Goal: Task Accomplishment & Management: Use online tool/utility

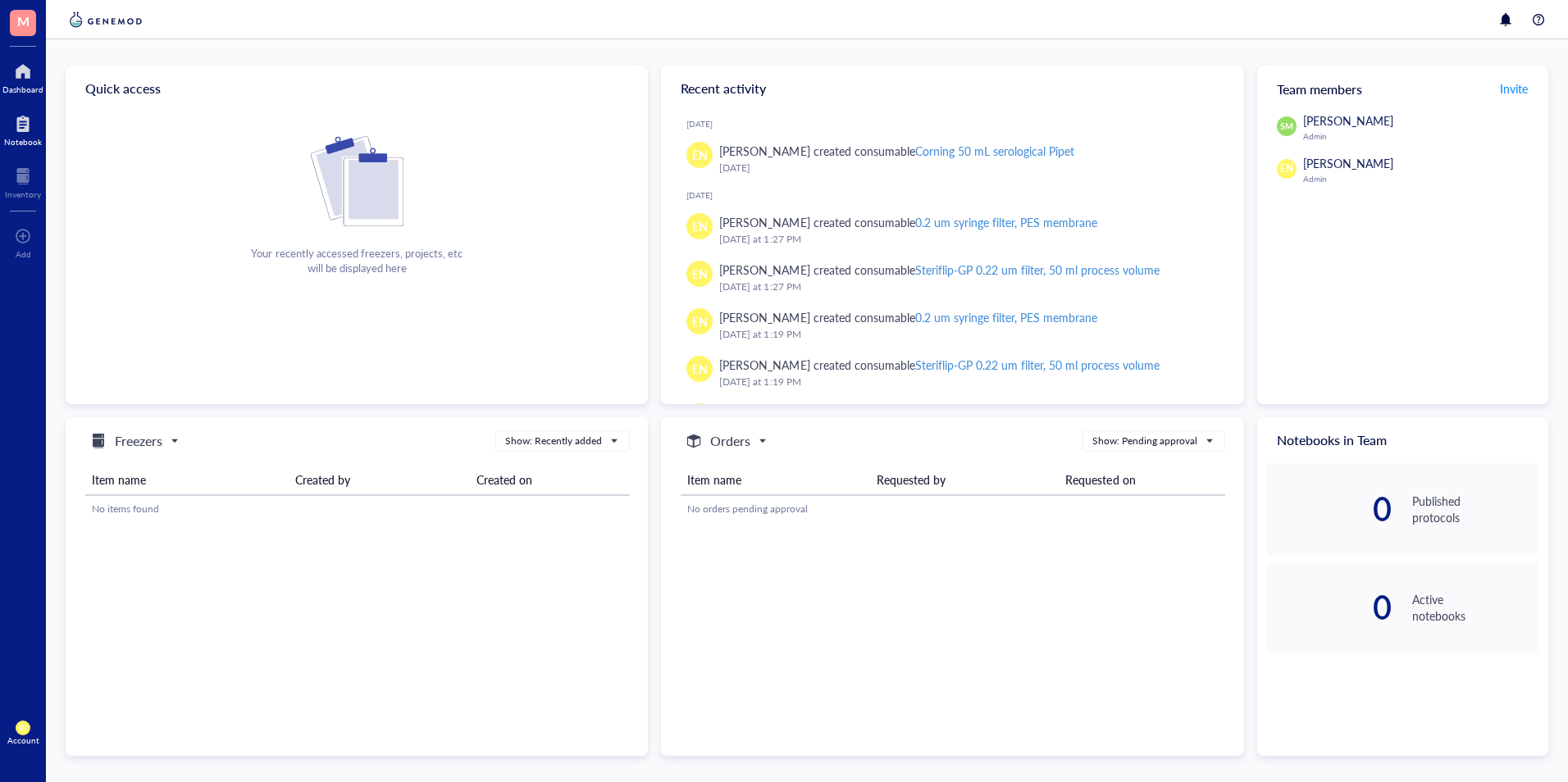
click at [38, 118] on div at bounding box center [23, 124] width 38 height 27
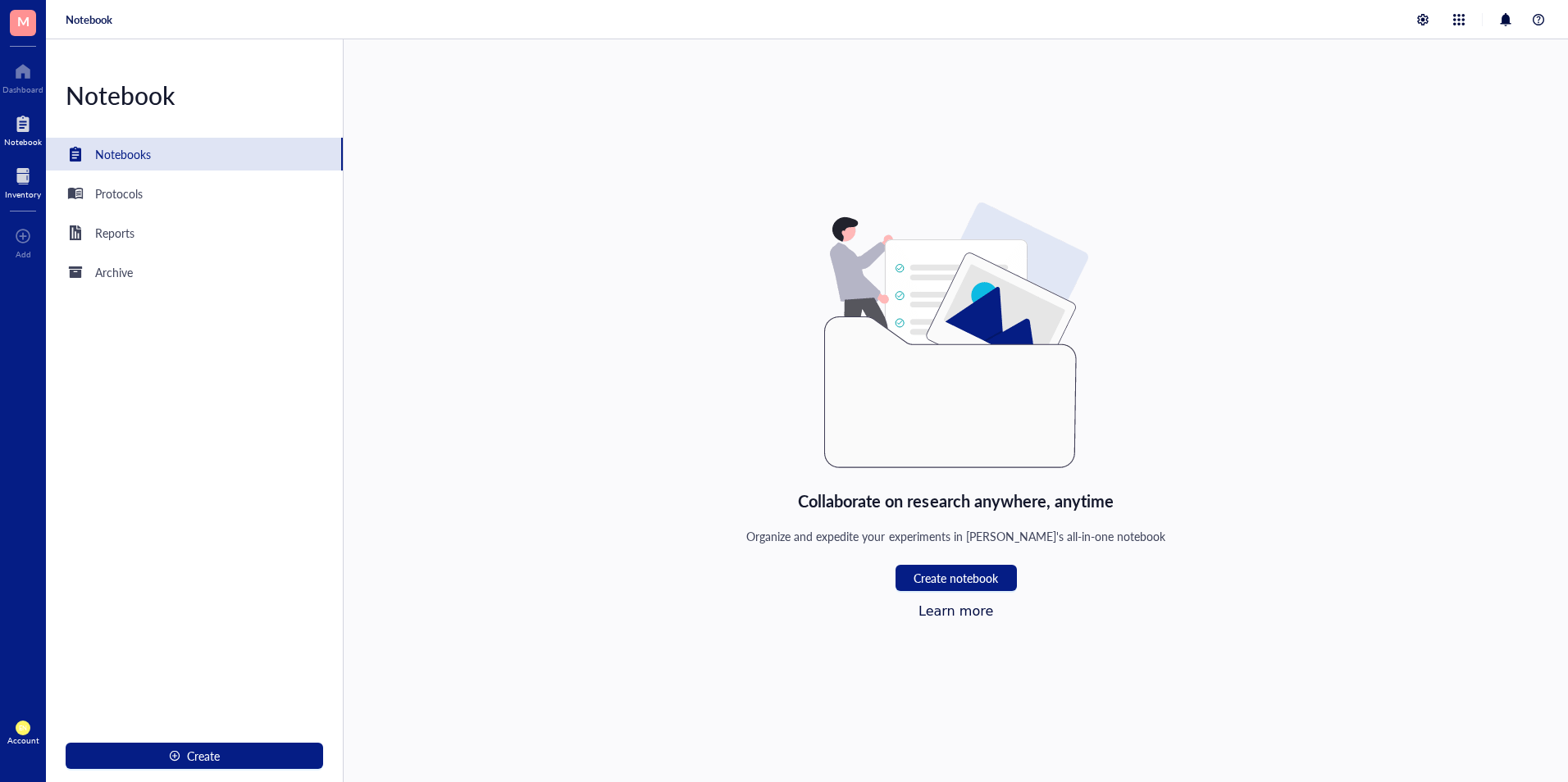
click at [27, 164] on div at bounding box center [23, 176] width 36 height 27
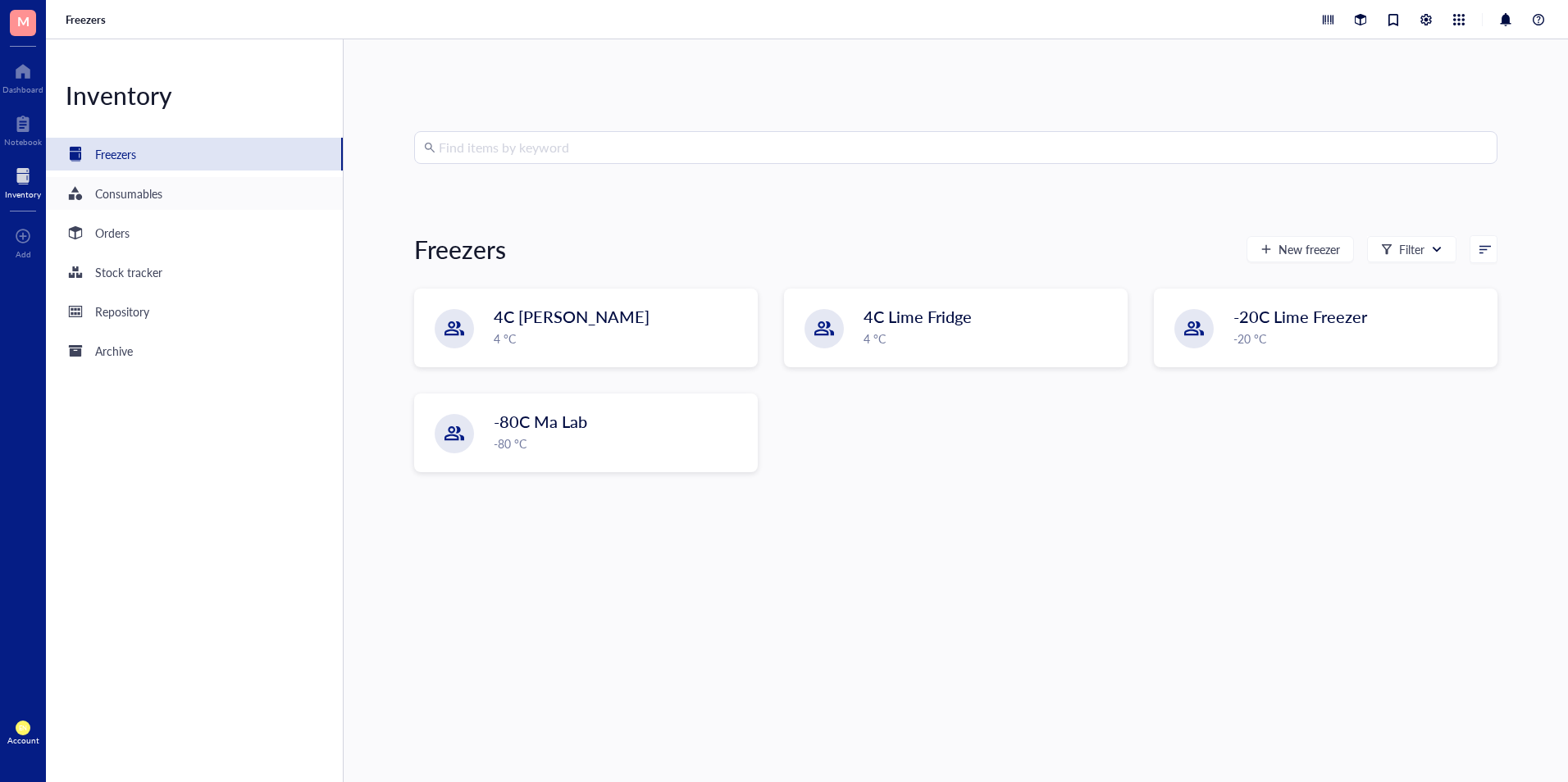
click at [222, 204] on div "Consumables" at bounding box center [193, 193] width 297 height 33
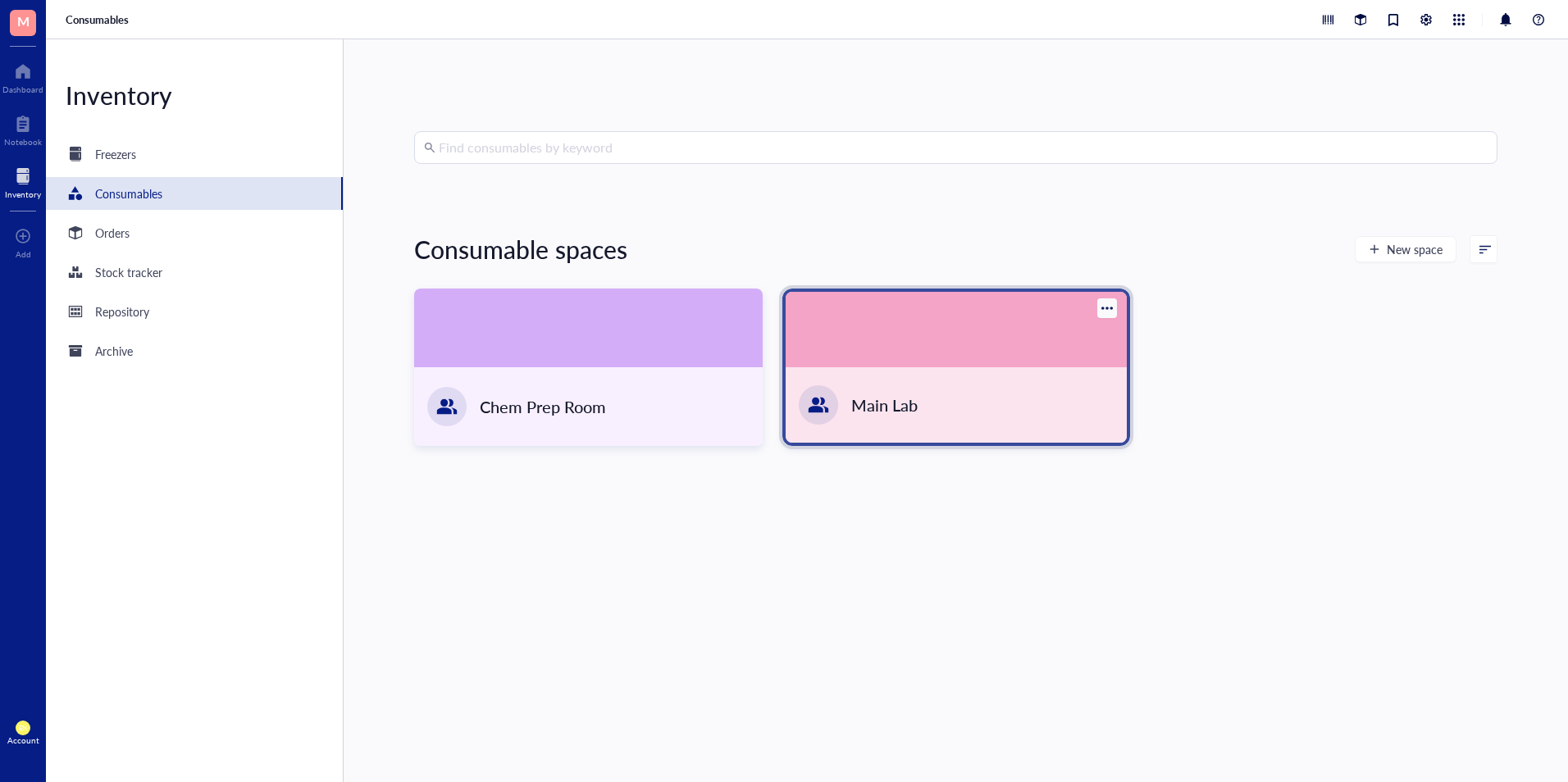
click at [904, 366] on div at bounding box center [957, 330] width 341 height 76
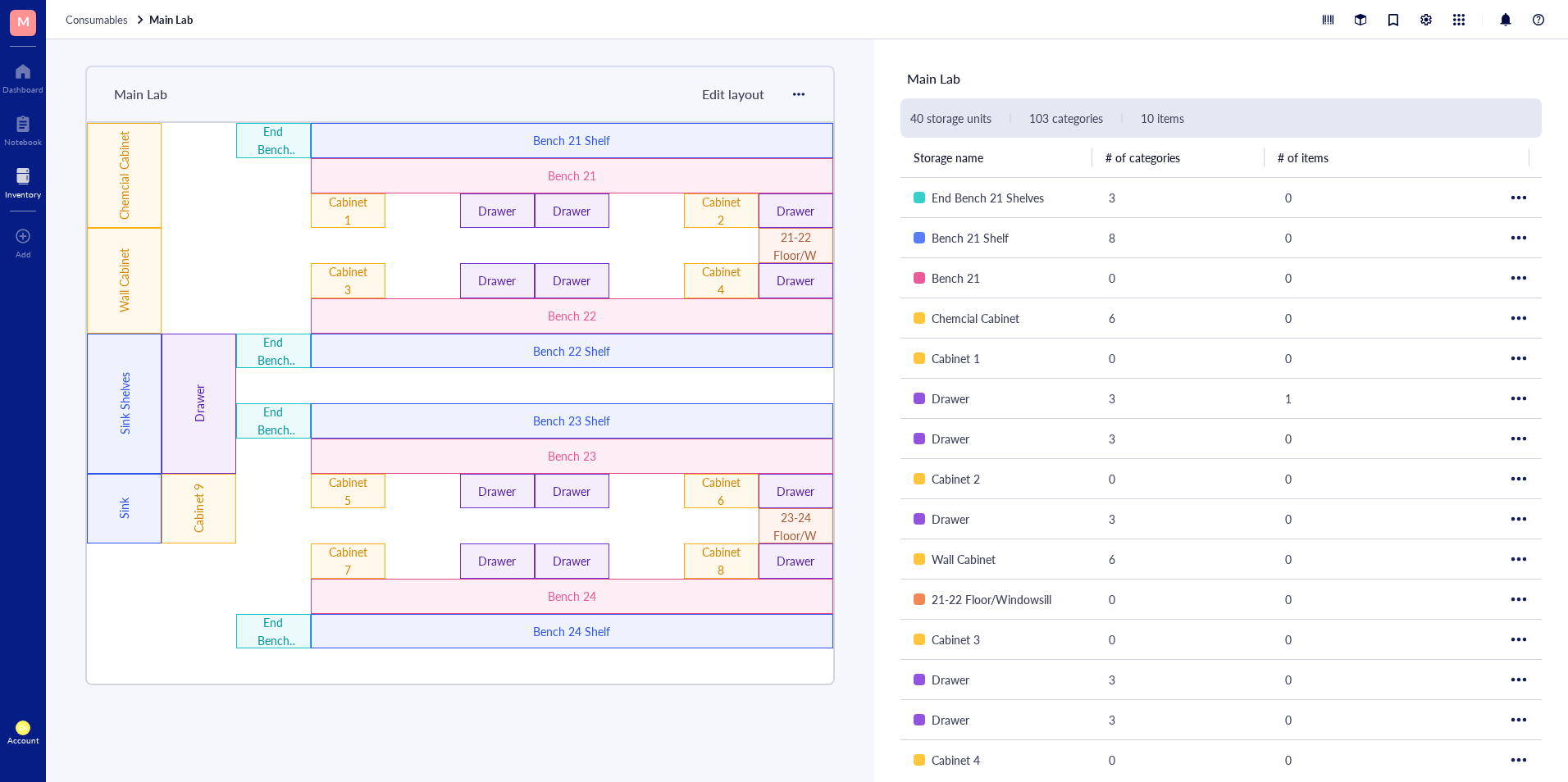
click at [527, 216] on div "Drawer" at bounding box center [497, 210] width 75 height 35
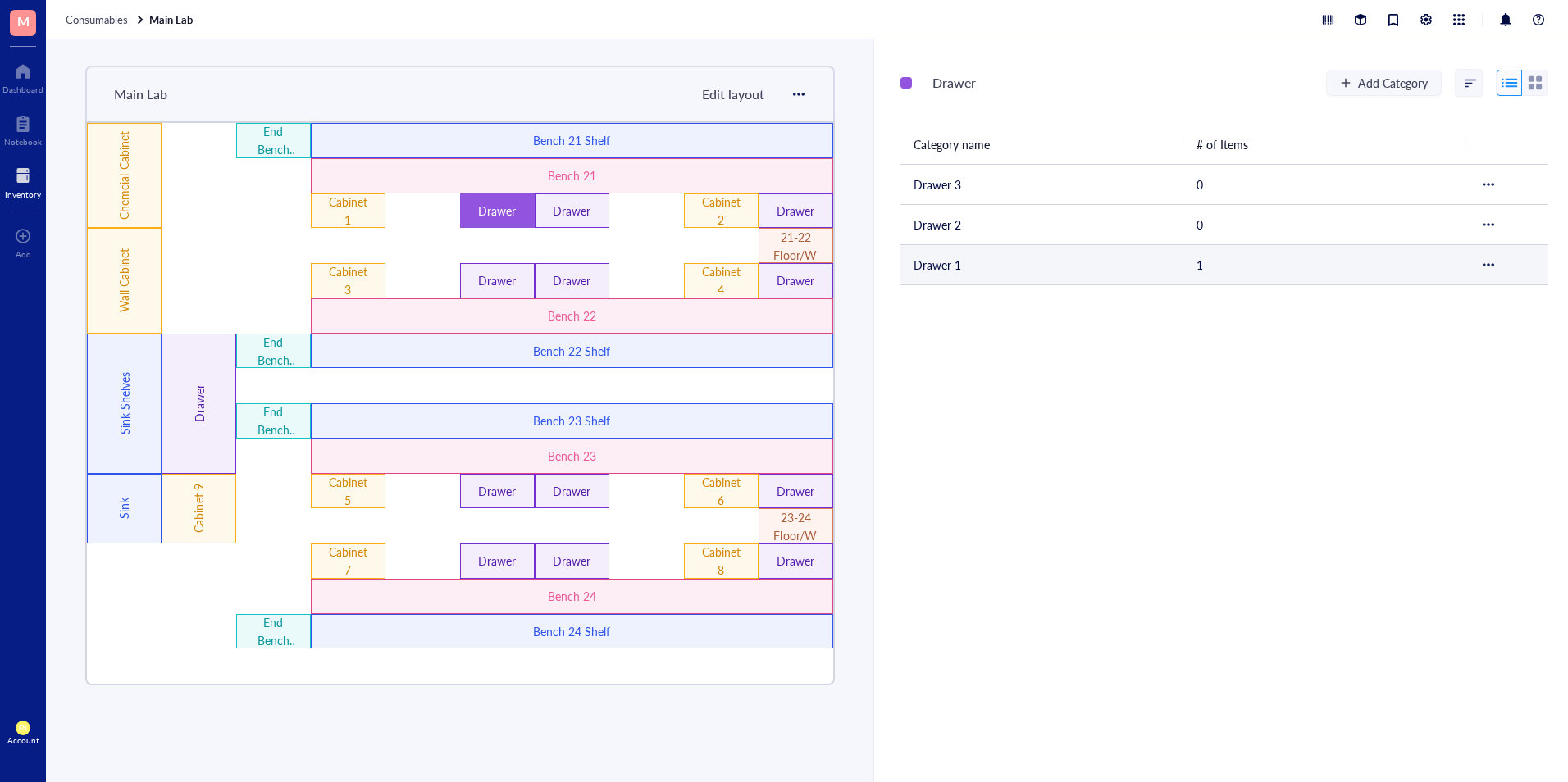
click at [1028, 248] on td "Drawer 1" at bounding box center [1042, 264] width 283 height 40
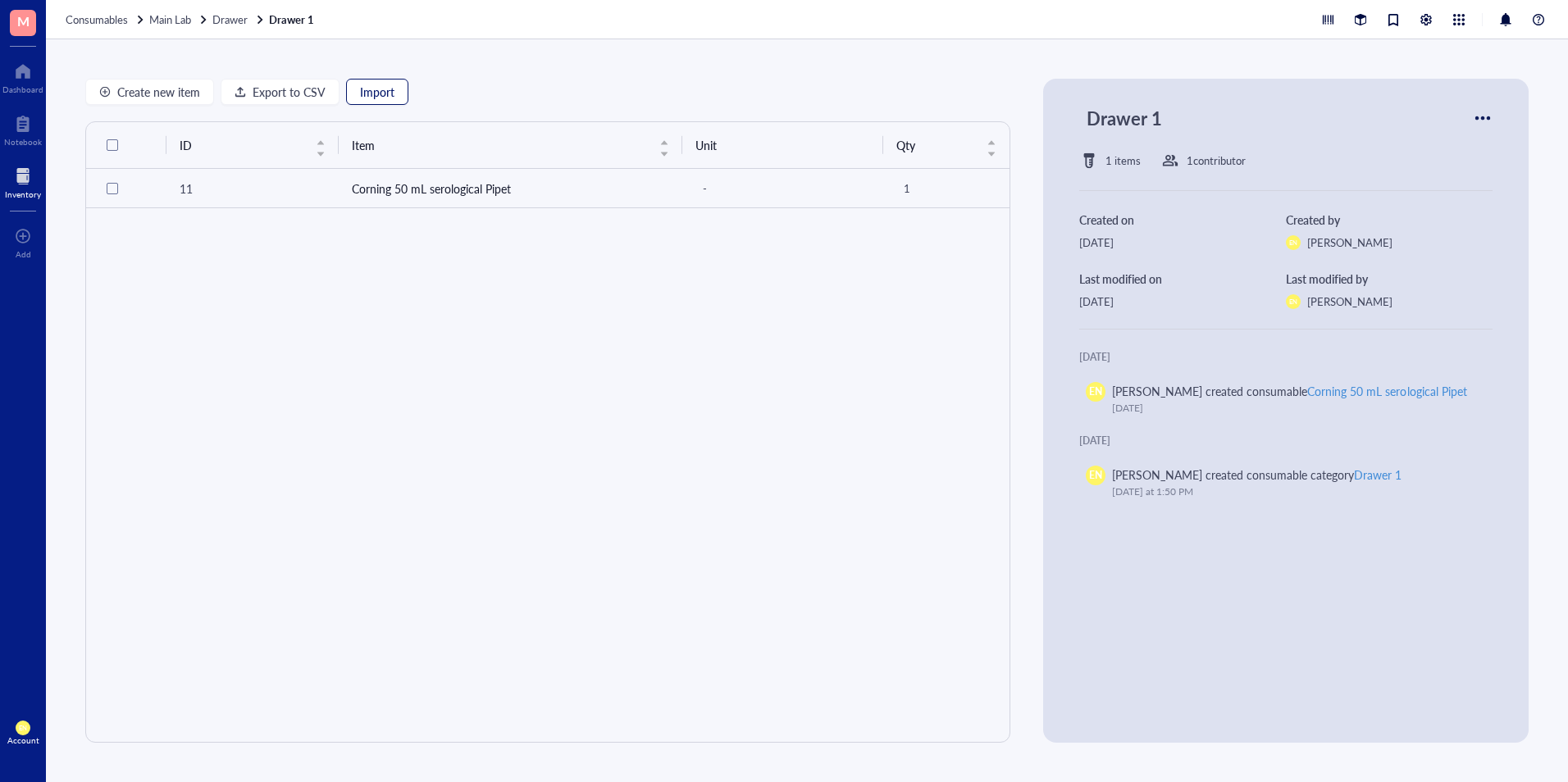
click at [385, 92] on span "Import" at bounding box center [377, 92] width 34 height 13
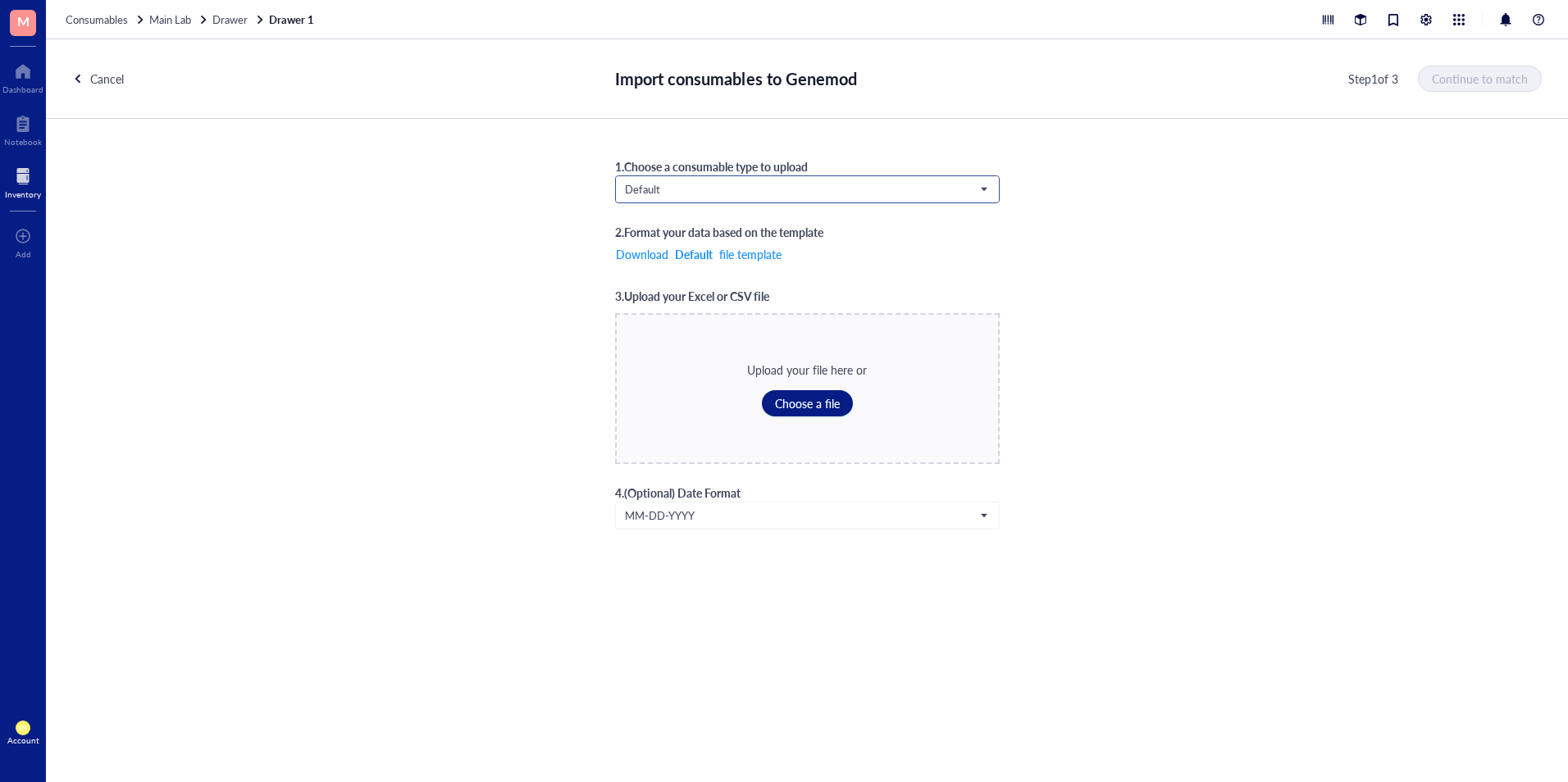
click at [723, 191] on span "Default" at bounding box center [806, 190] width 362 height 15
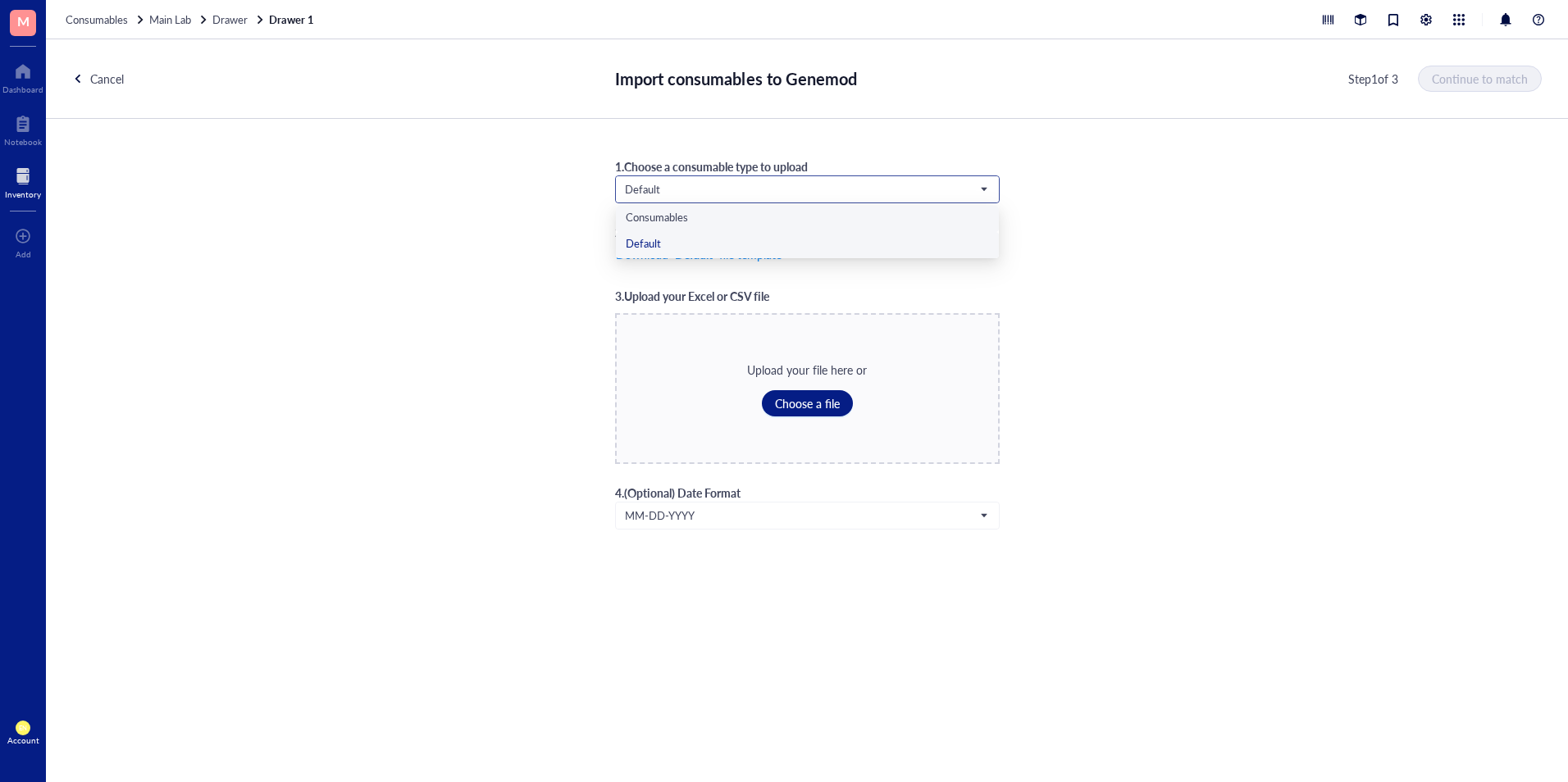
click at [709, 214] on div "Consumables" at bounding box center [807, 218] width 363 height 18
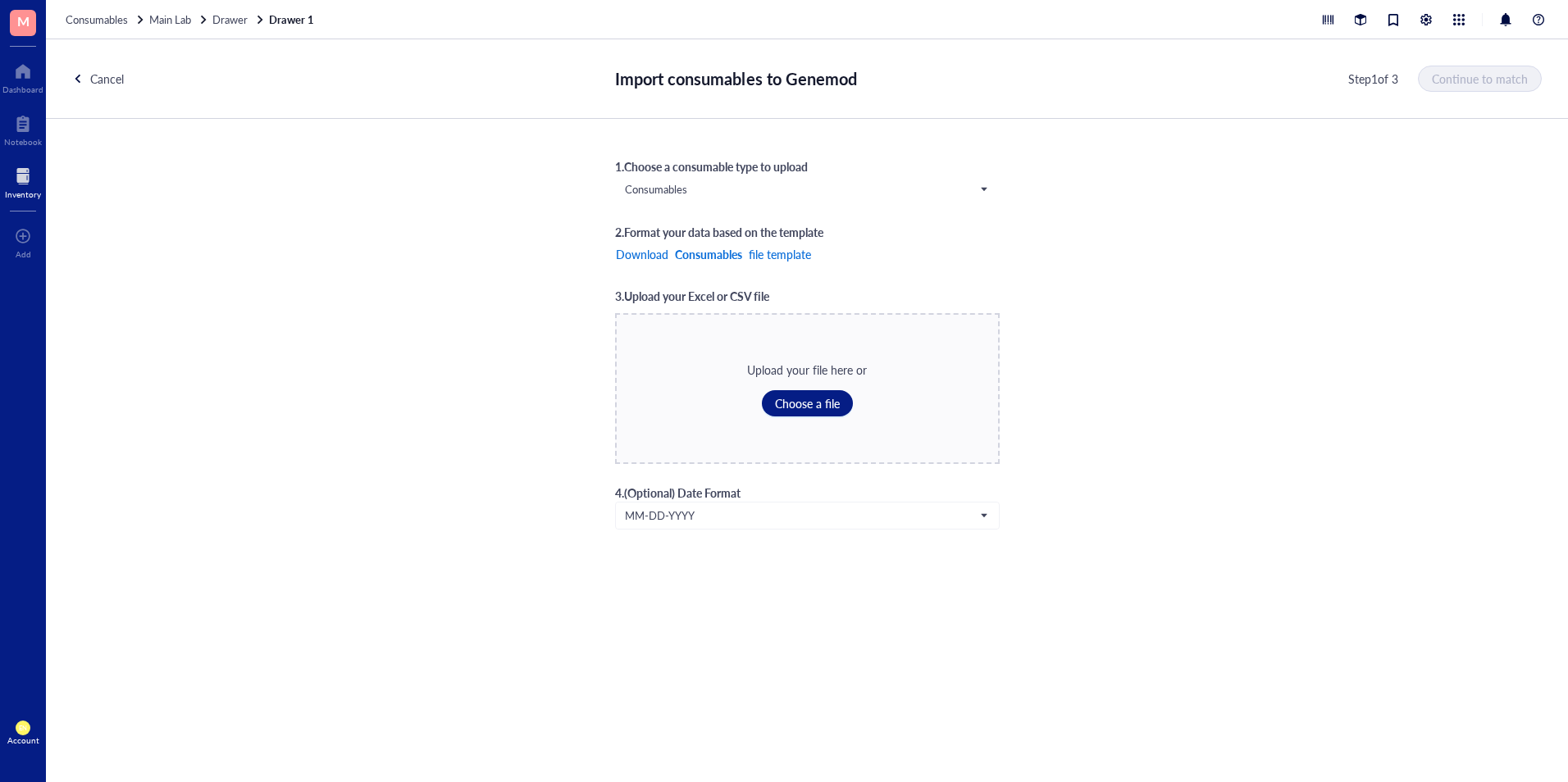
click at [698, 248] on b "Consumables" at bounding box center [708, 254] width 67 height 13
click at [777, 401] on span "Choose a file" at bounding box center [808, 404] width 64 height 13
click at [1457, 87] on button "Continue to match" at bounding box center [1481, 79] width 122 height 27
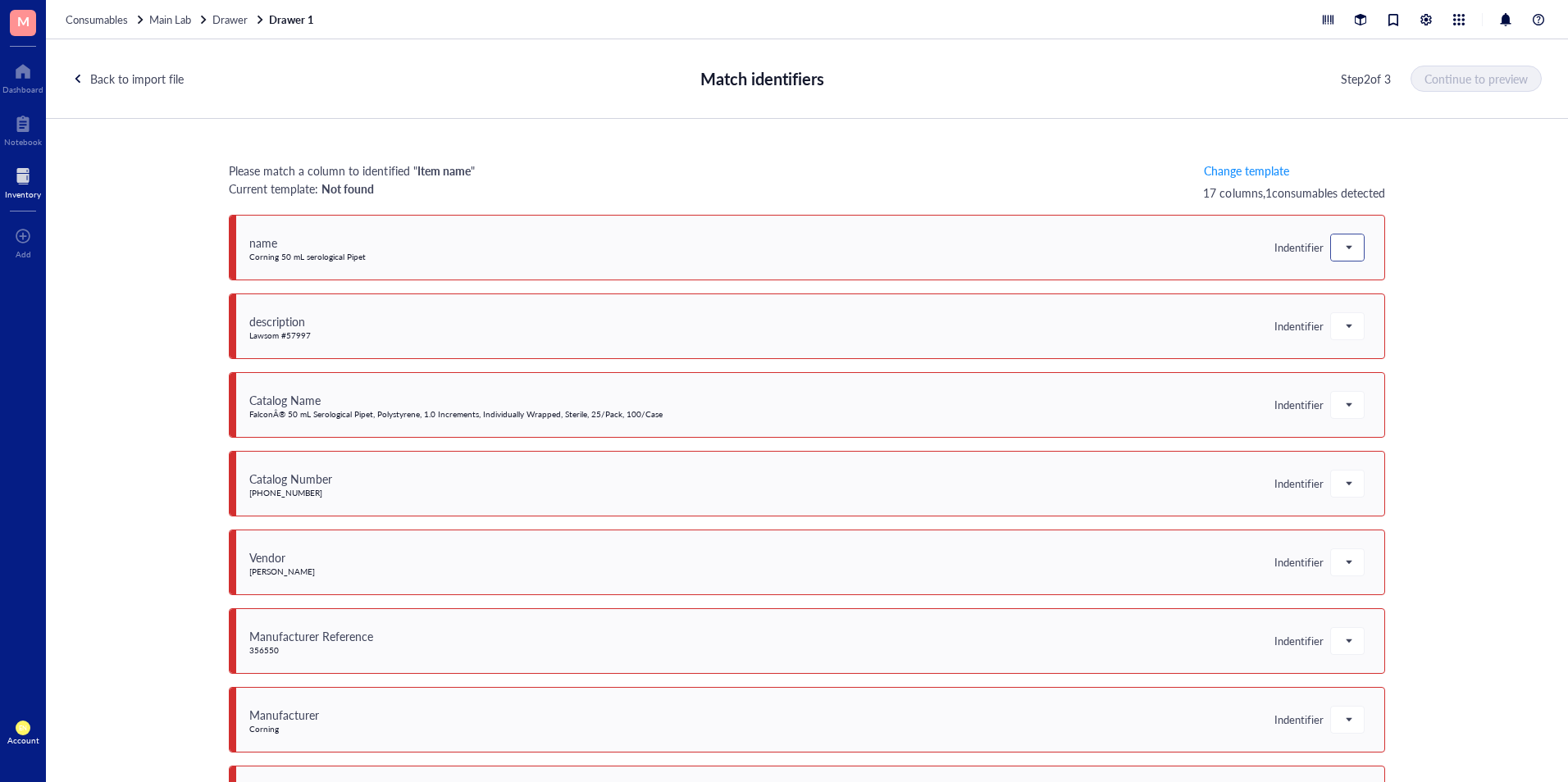
click at [1331, 245] on div at bounding box center [1347, 247] width 33 height 27
click at [1340, 240] on span at bounding box center [1348, 247] width 15 height 25
click at [1342, 242] on span at bounding box center [1348, 247] width 15 height 25
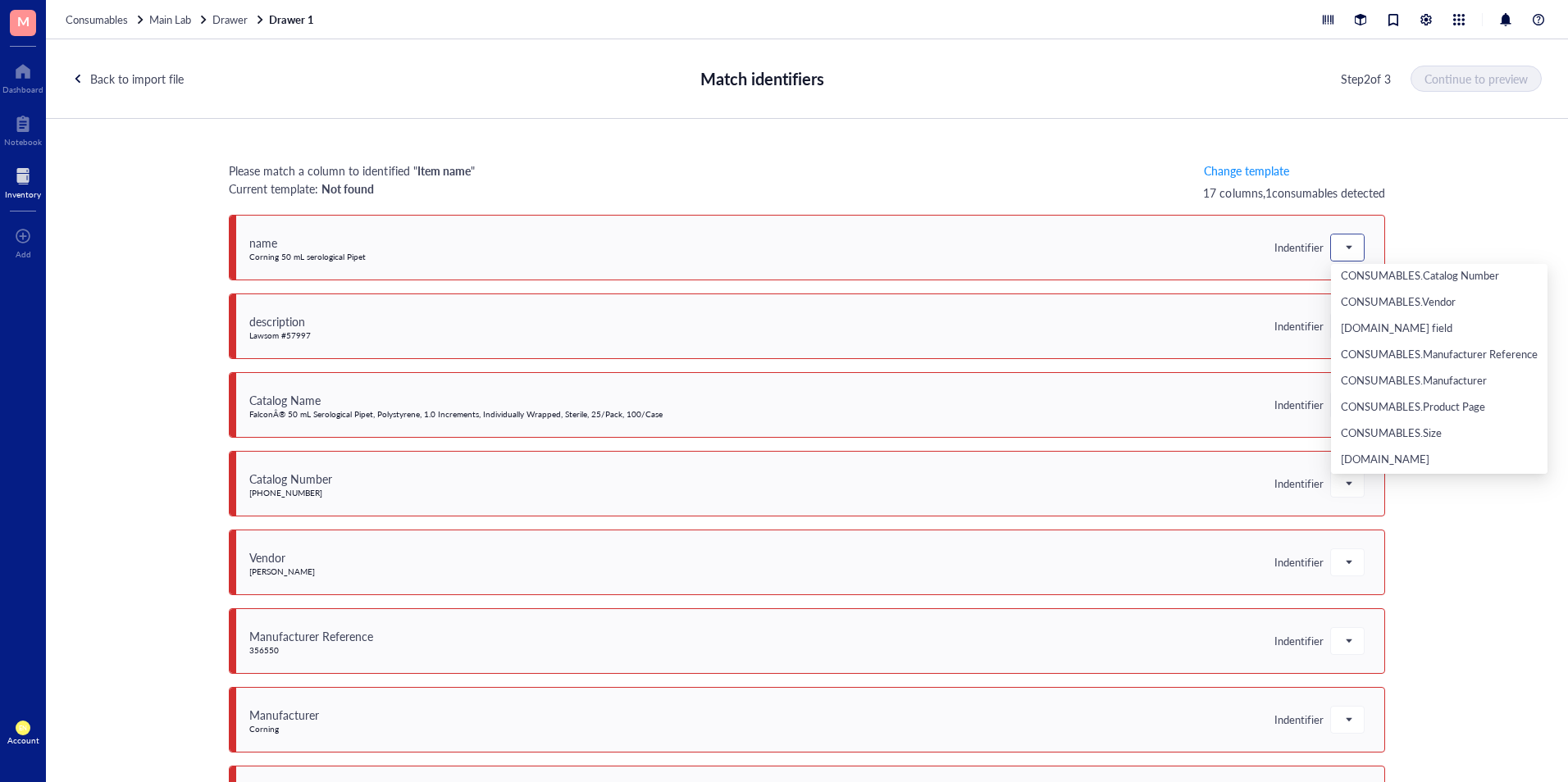
scroll to position [282, 0]
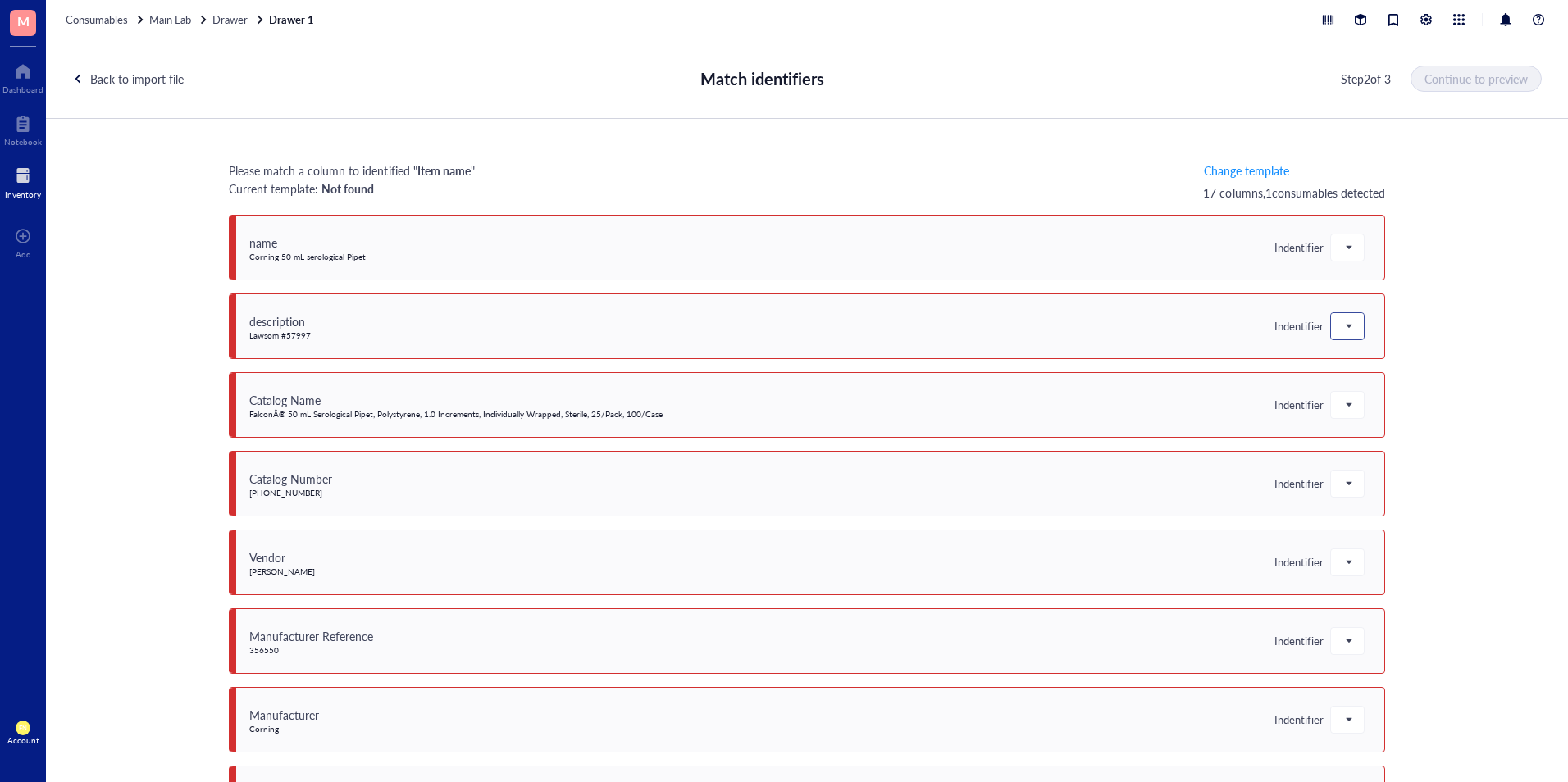
click at [1340, 324] on span at bounding box center [1348, 326] width 15 height 25
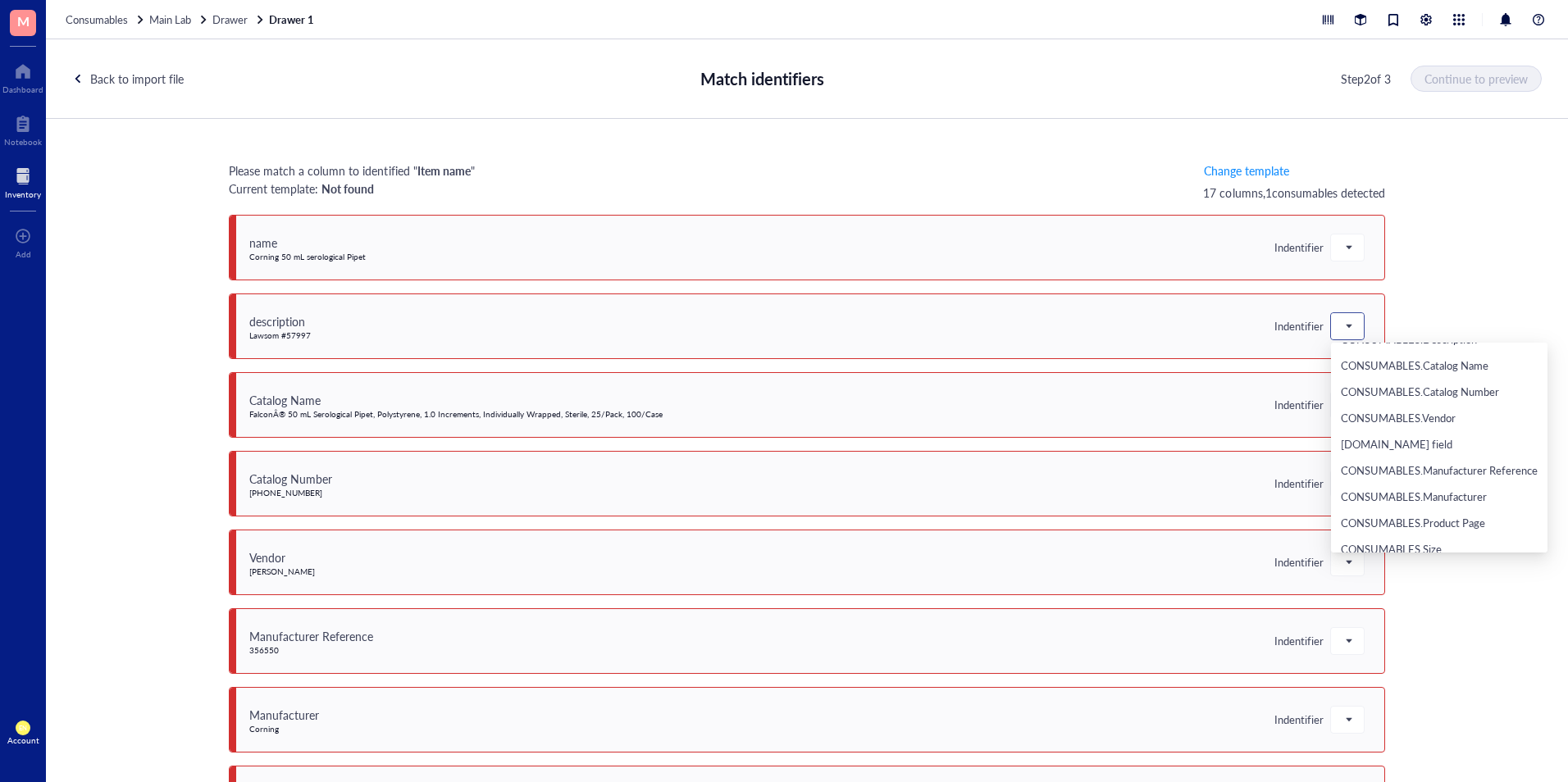
scroll to position [410, 0]
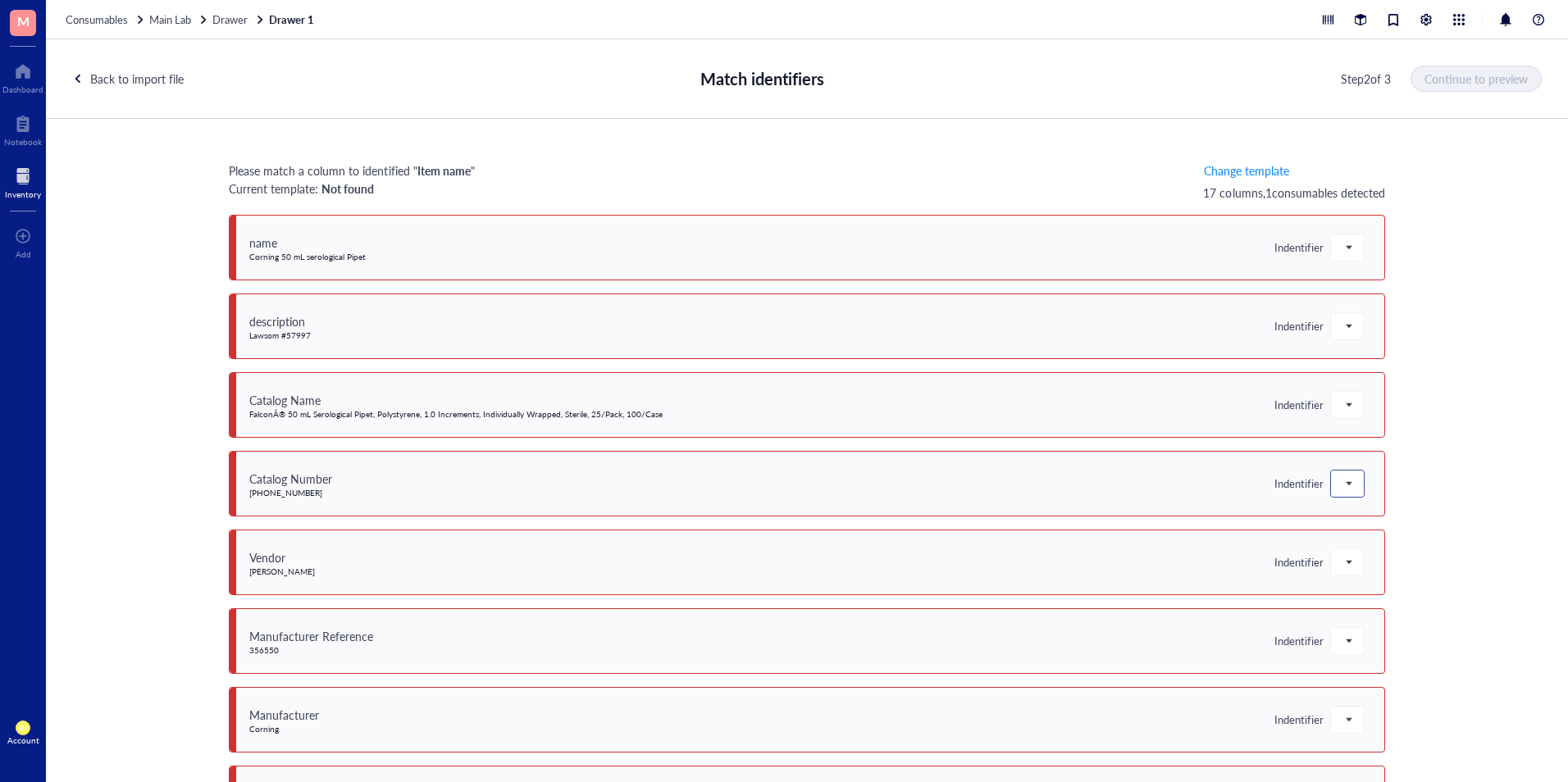
click at [1345, 493] on span at bounding box center [1348, 483] width 15 height 25
click at [1345, 250] on span at bounding box center [1348, 247] width 15 height 25
click at [1340, 409] on span at bounding box center [1348, 405] width 15 height 25
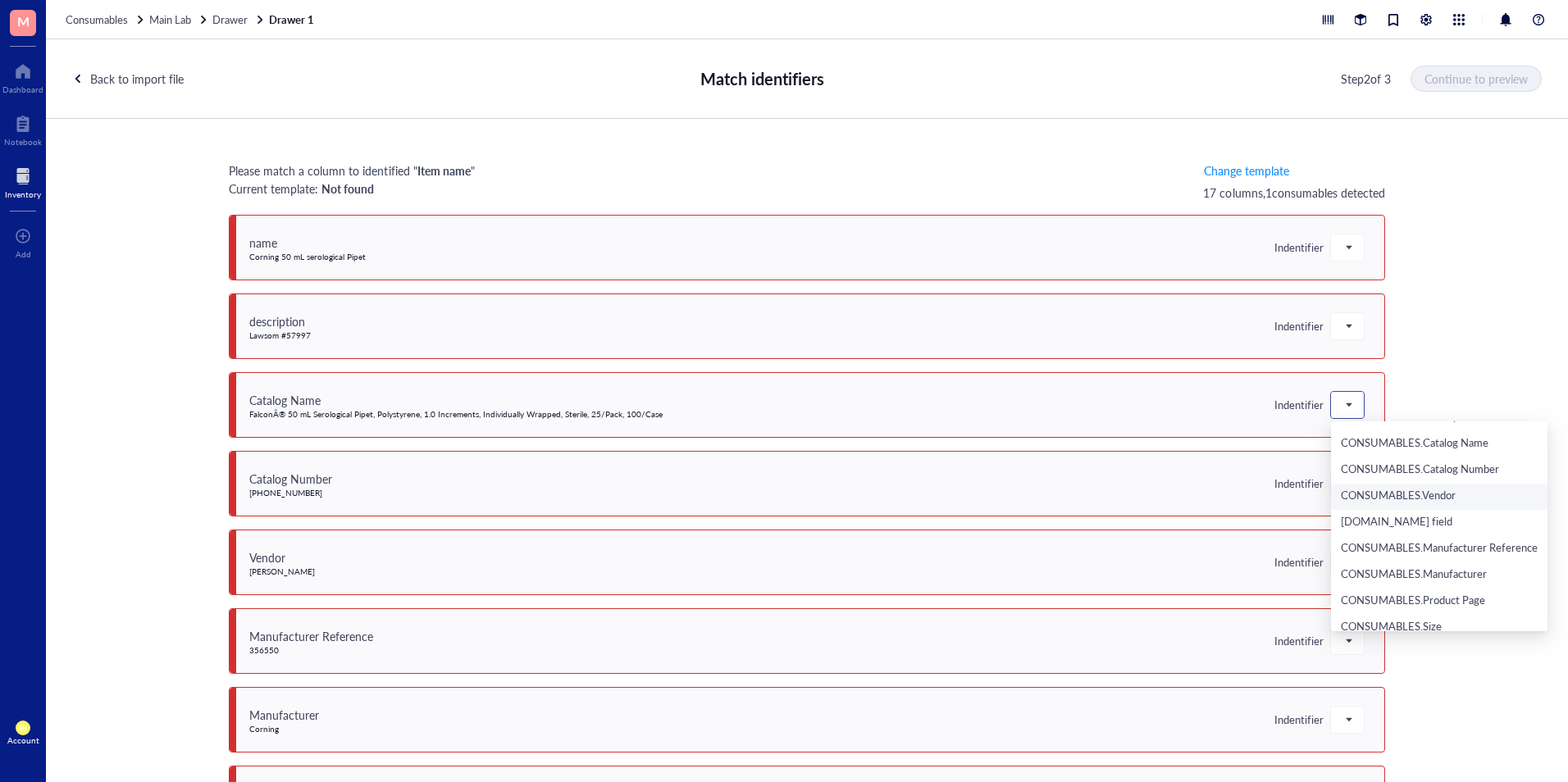
scroll to position [446, 0]
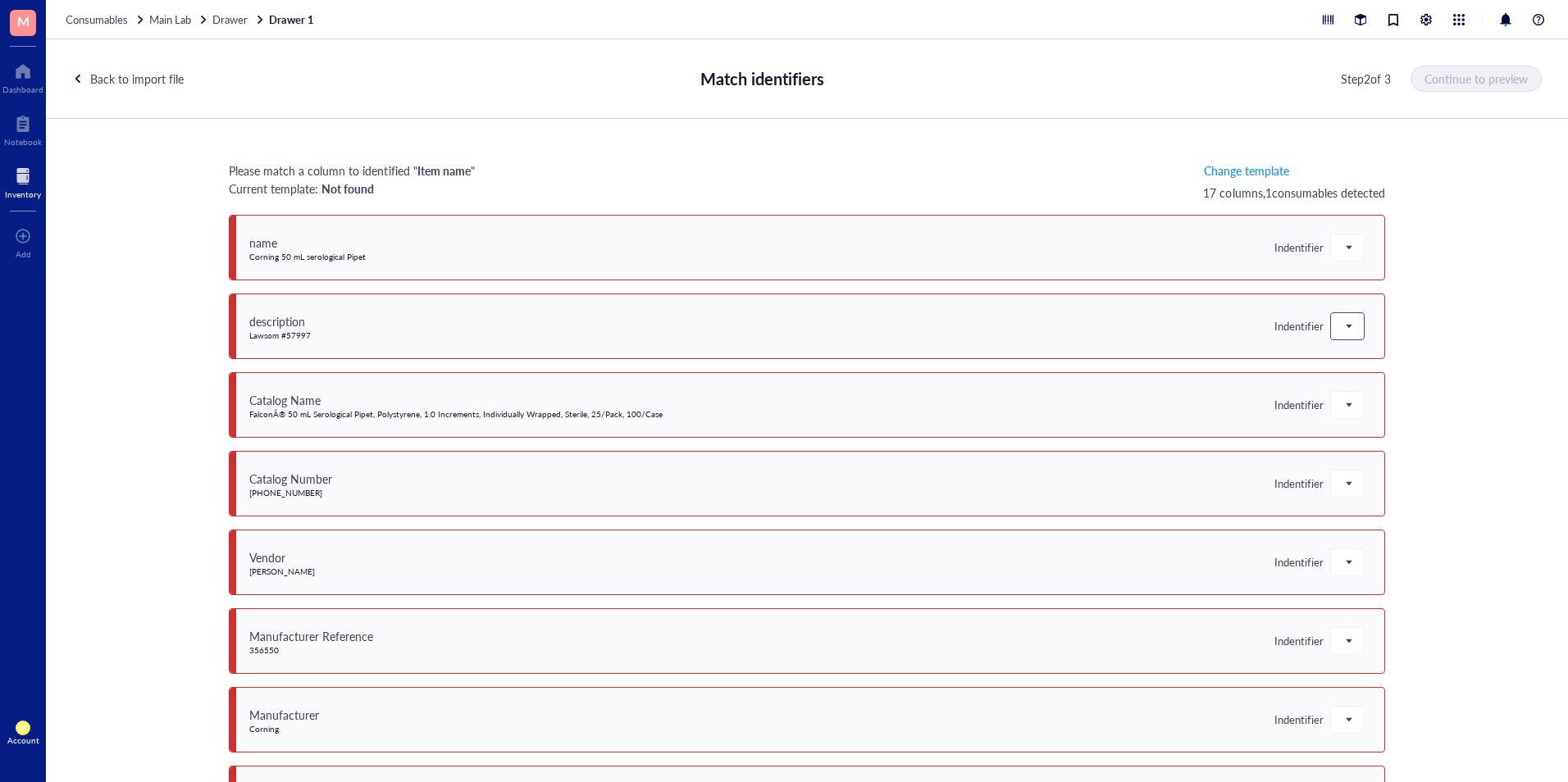
click at [1356, 319] on div at bounding box center [1347, 326] width 33 height 27
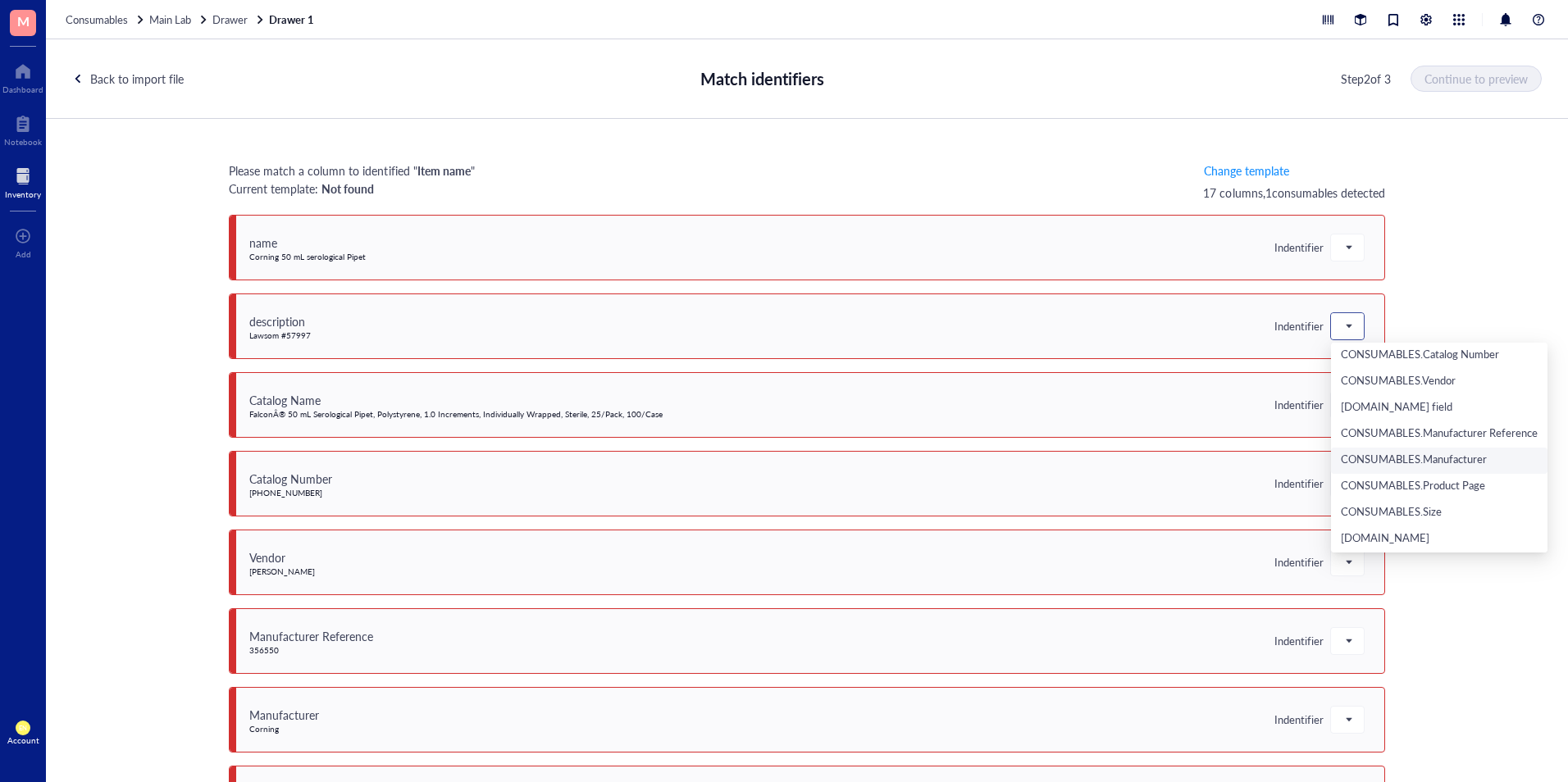
scroll to position [82, 0]
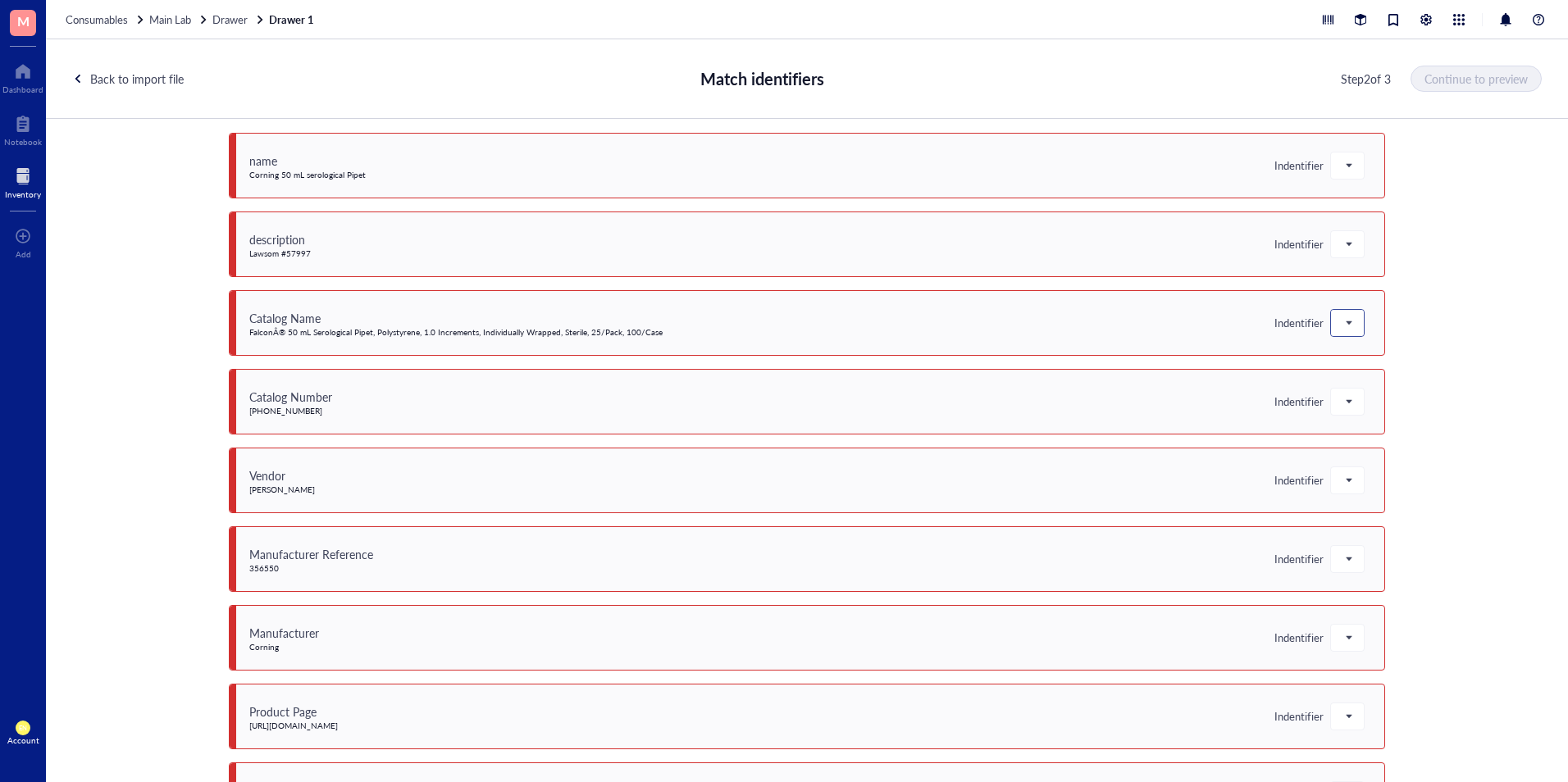
click at [1342, 319] on span at bounding box center [1348, 323] width 15 height 25
click at [1354, 405] on div at bounding box center [1347, 402] width 33 height 27
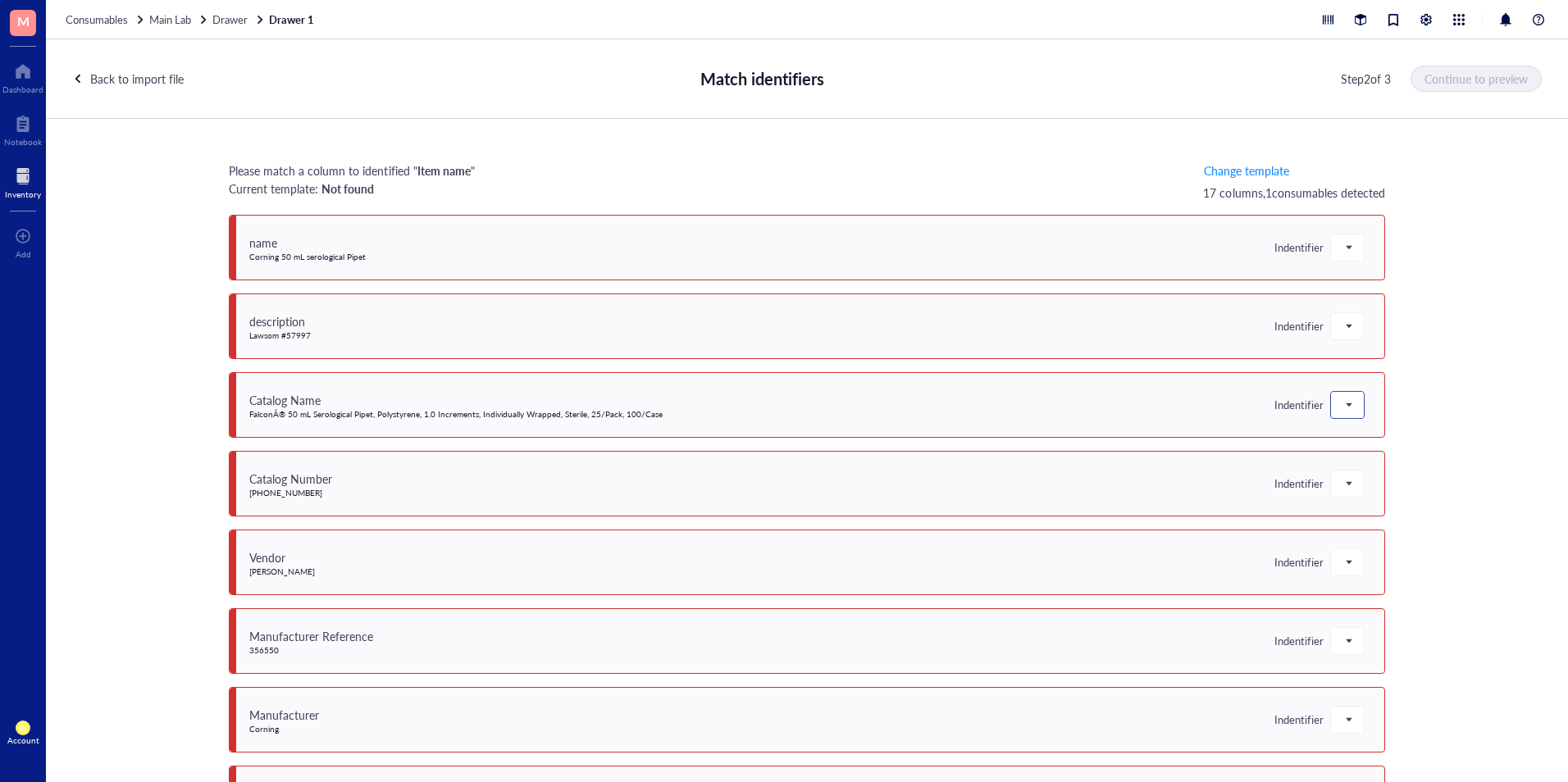
click at [1340, 404] on span at bounding box center [1348, 405] width 15 height 25
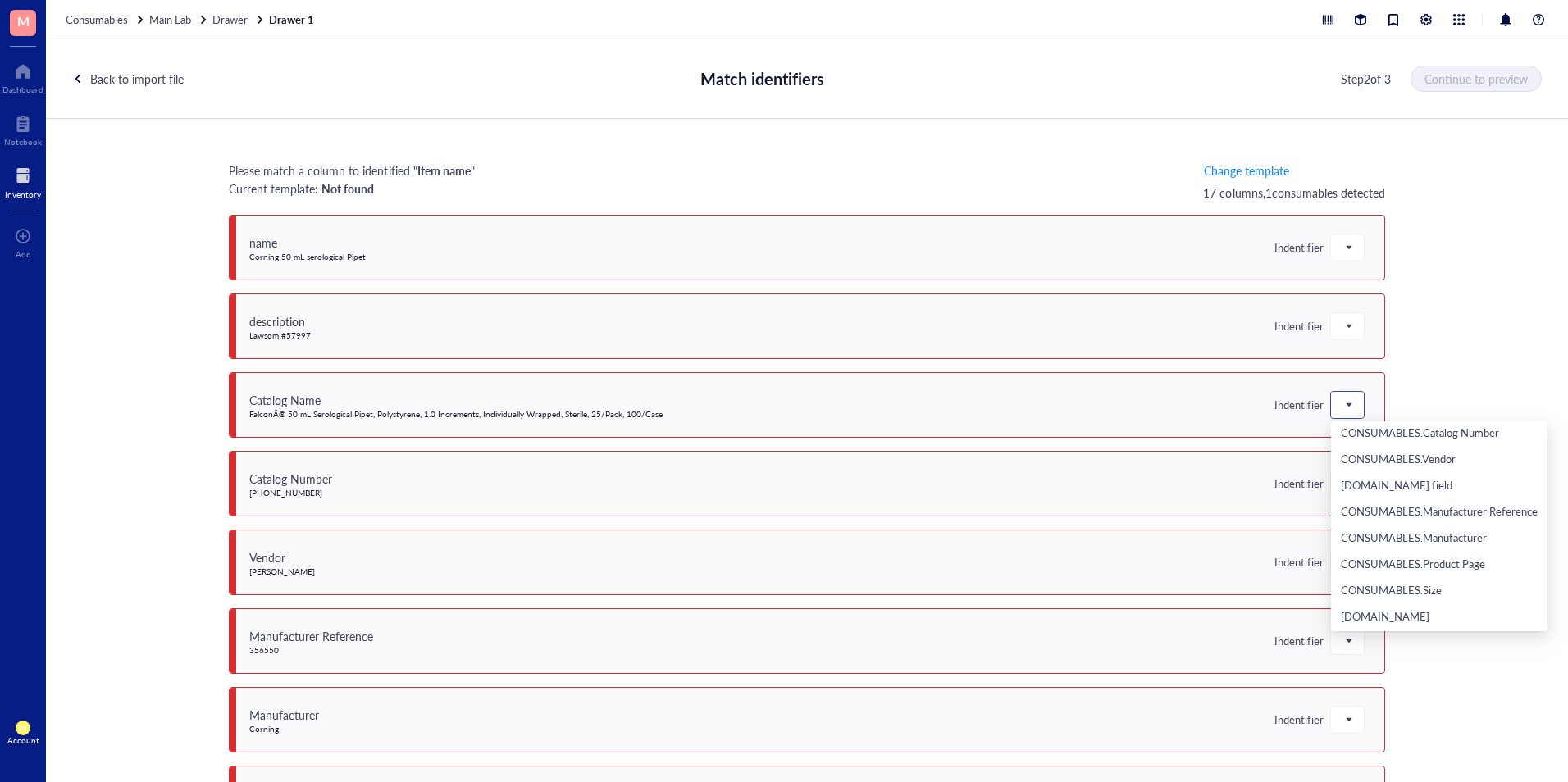
scroll to position [328, 0]
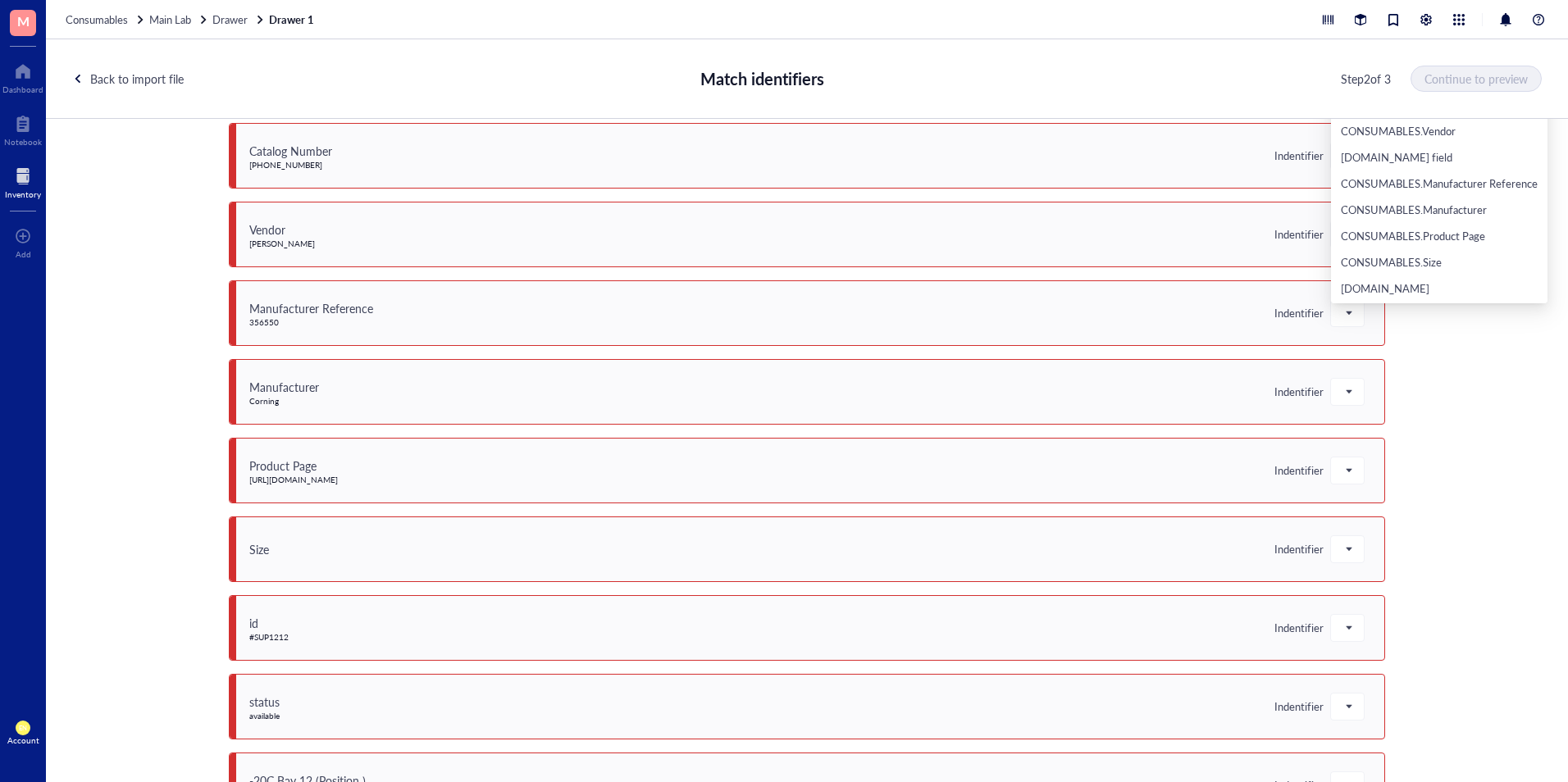
click at [1450, 490] on div "Please match a column to identified " Item name " Current template: Not found C…" at bounding box center [807, 461] width 1522 height 684
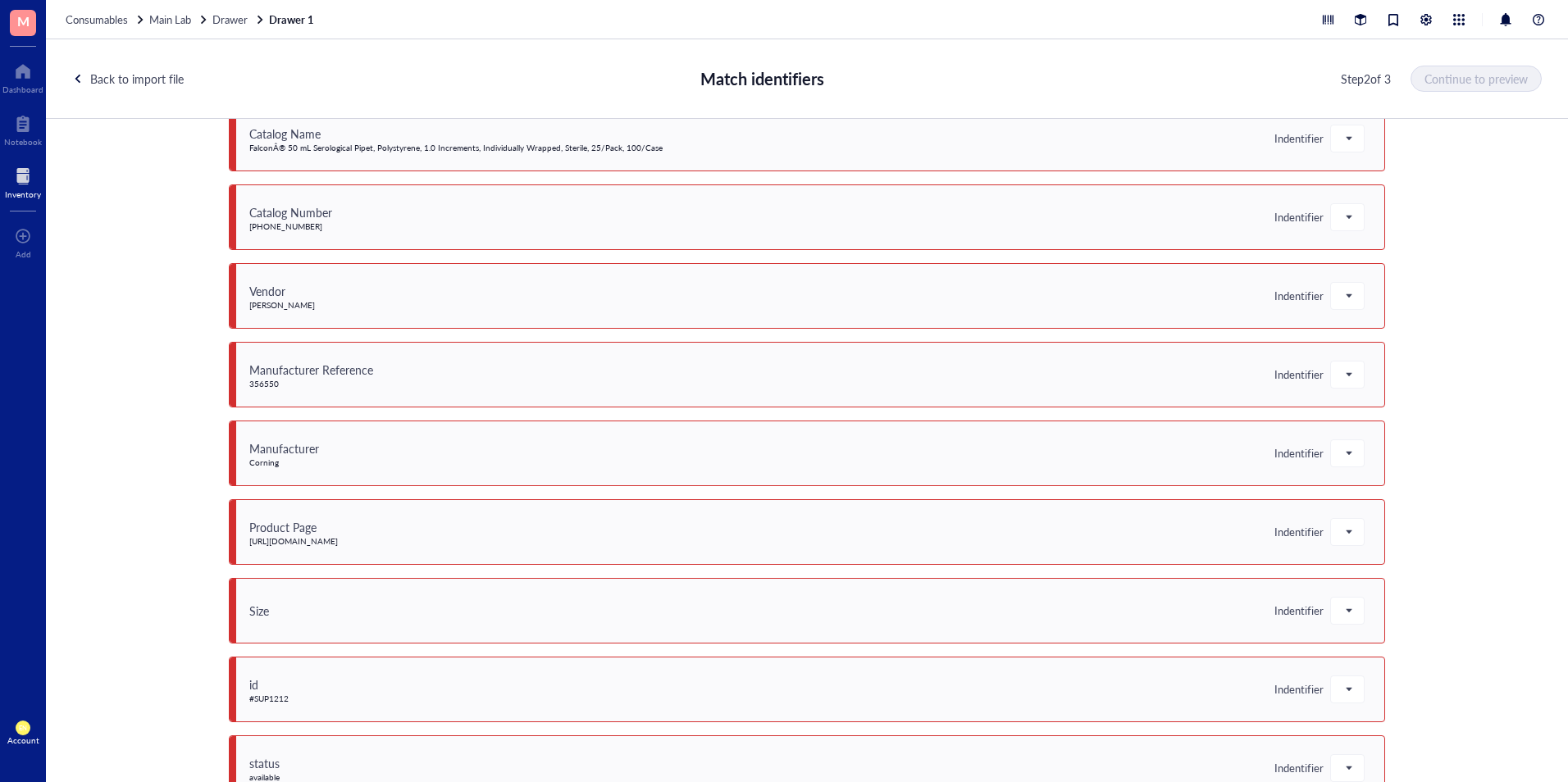
scroll to position [164, 0]
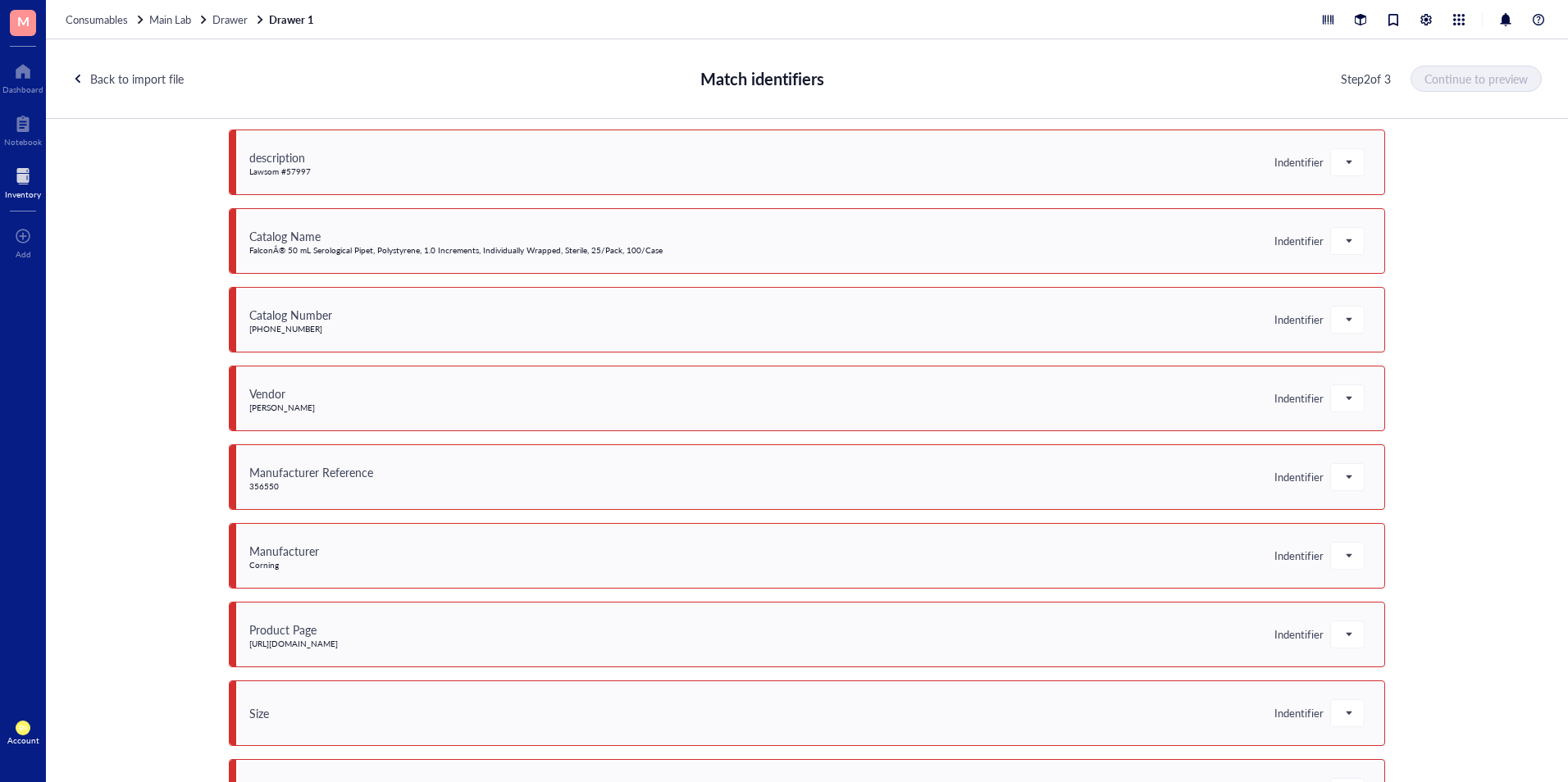
click at [173, 76] on div "Back to import file" at bounding box center [137, 79] width 94 height 18
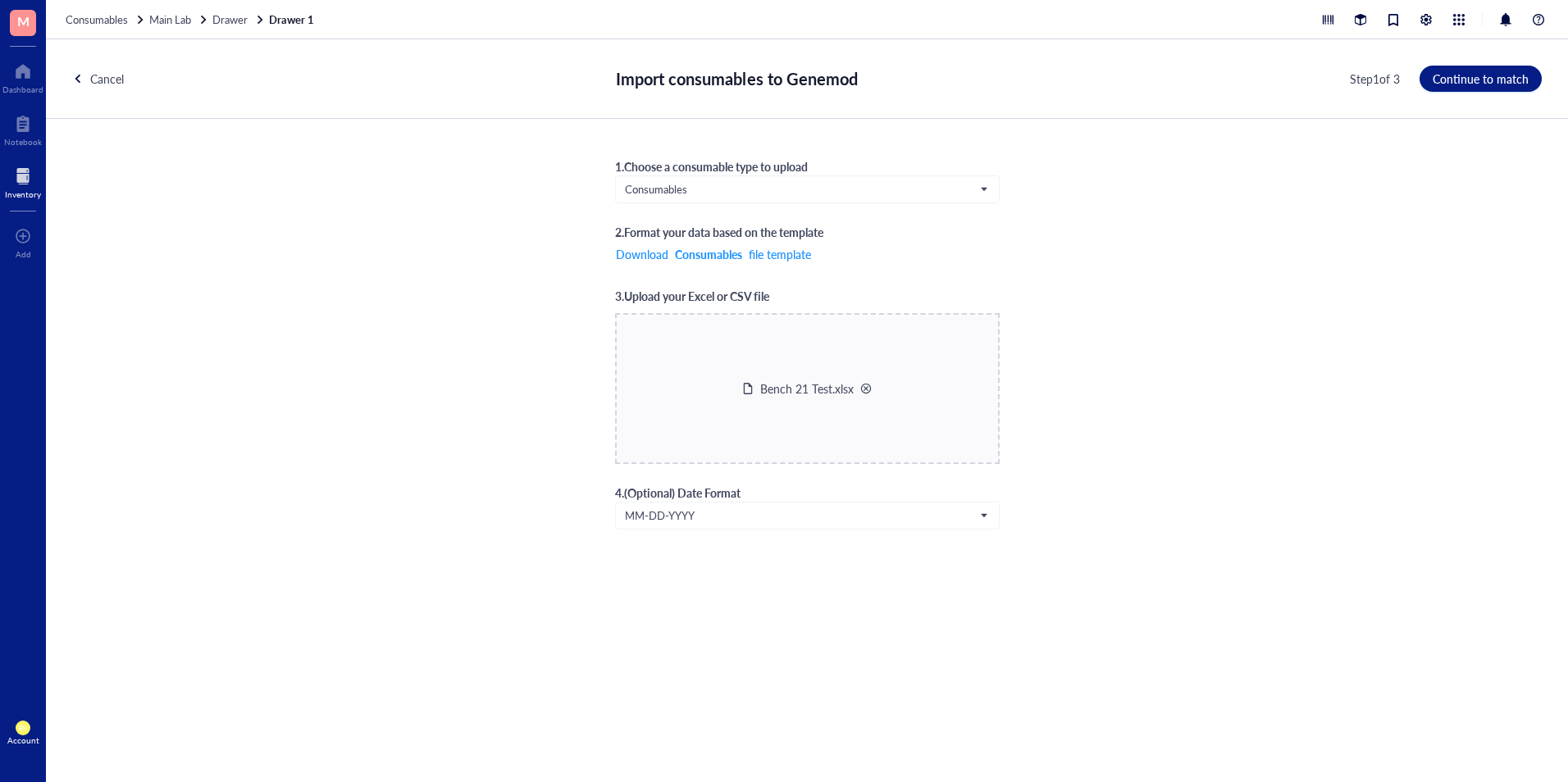
click at [867, 380] on div "Bench 21 Test.xlsx" at bounding box center [807, 389] width 129 height 18
click at [862, 386] on div at bounding box center [866, 389] width 11 height 11
click at [824, 400] on span "Choose a file" at bounding box center [808, 404] width 64 height 13
click at [1466, 85] on span "Continue to match" at bounding box center [1480, 79] width 96 height 13
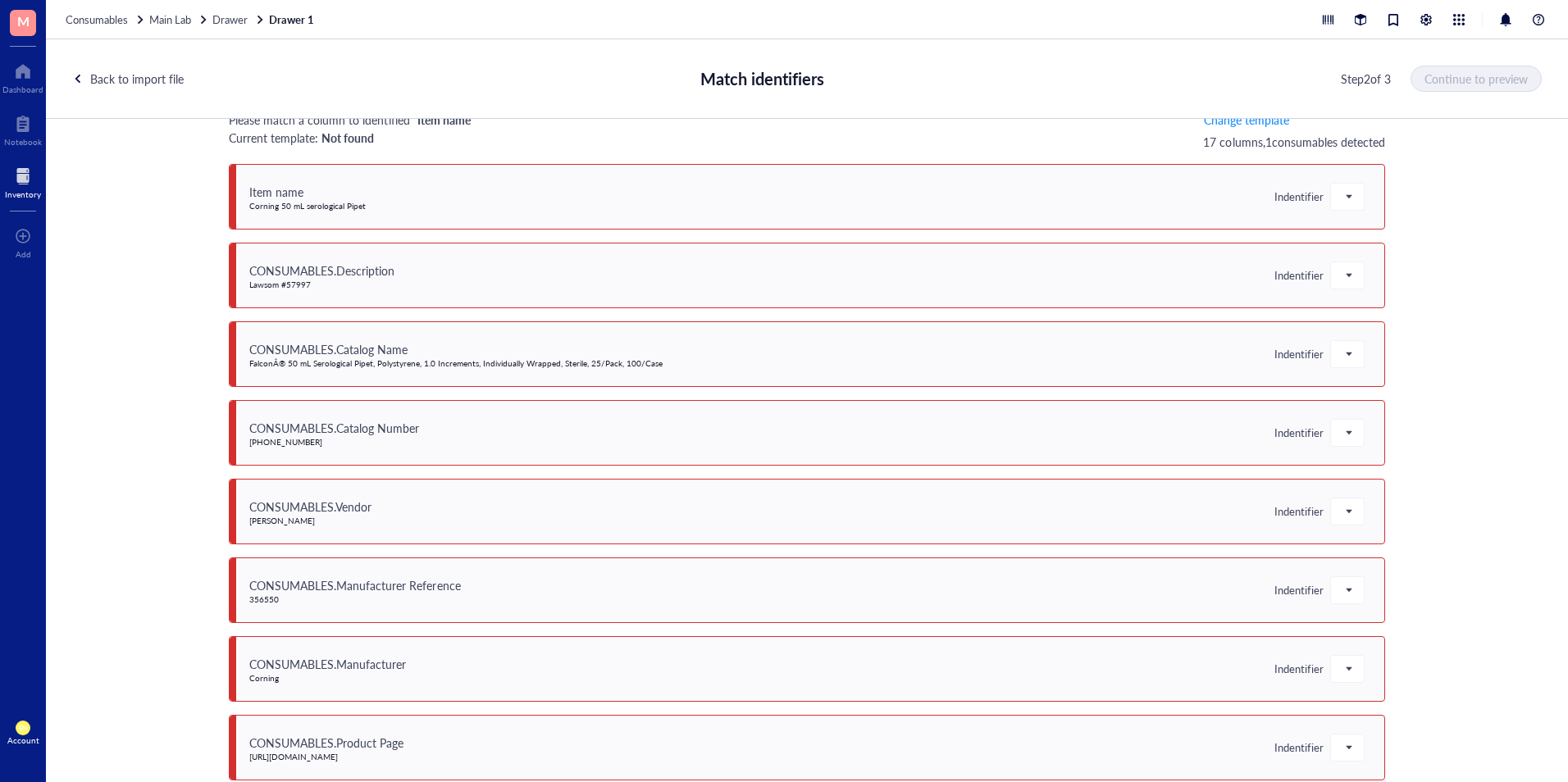
scroll to position [0, 0]
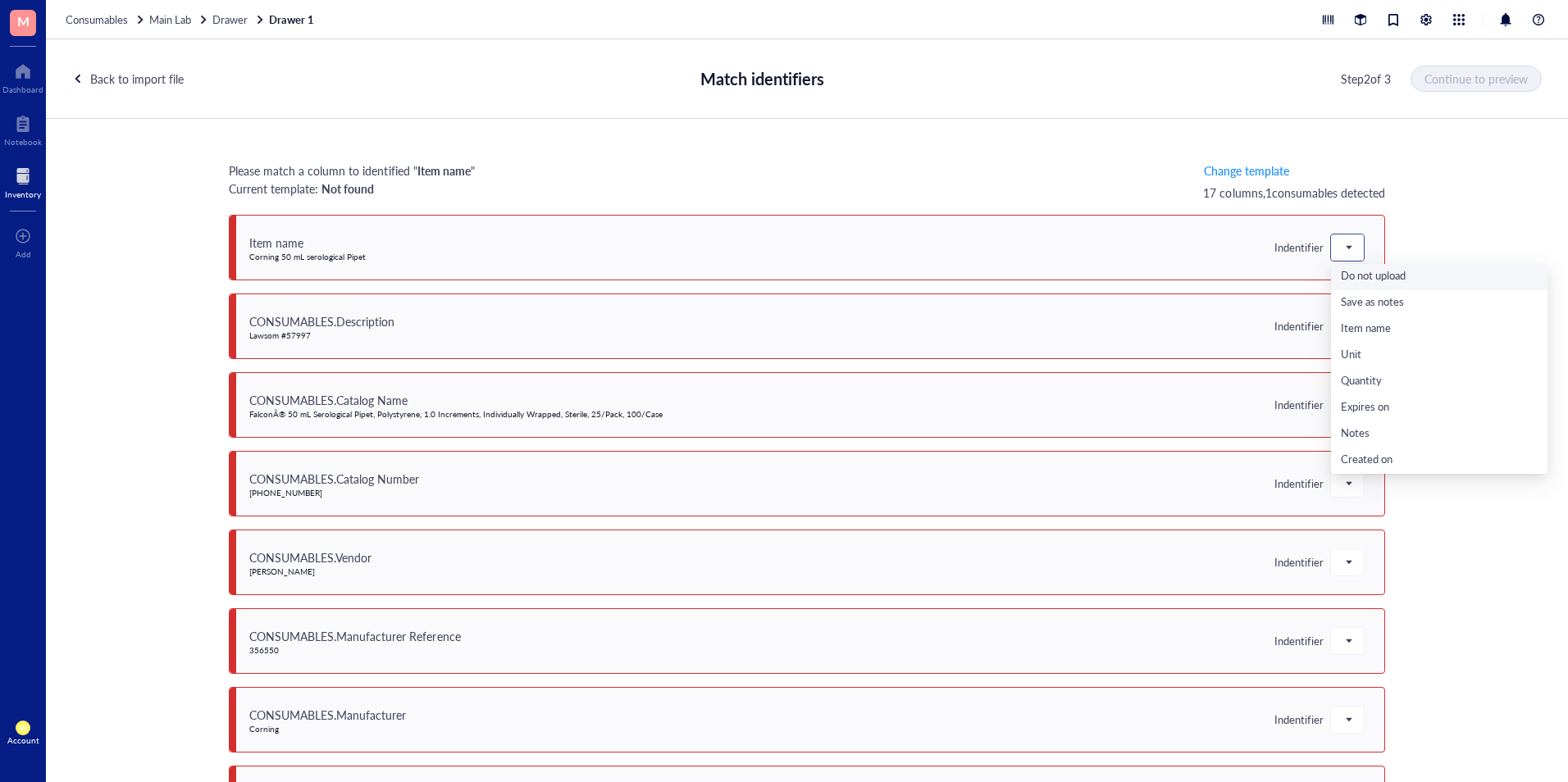
click at [1351, 244] on div at bounding box center [1347, 247] width 33 height 27
click at [1341, 331] on div "Item name" at bounding box center [1440, 329] width 197 height 18
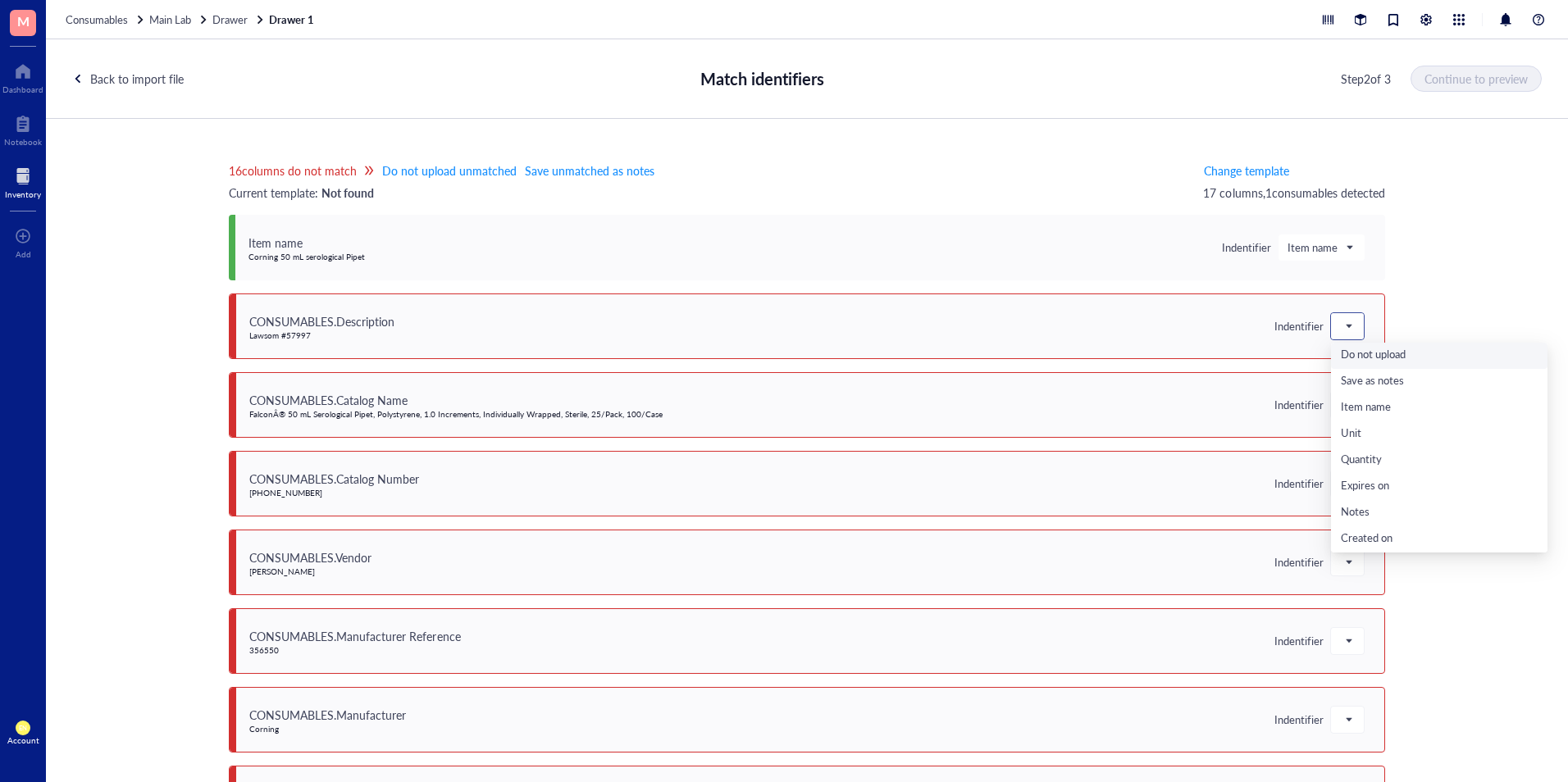
click at [1341, 319] on span at bounding box center [1348, 326] width 15 height 25
click at [1445, 464] on div "CONSUMABLES.Description" at bounding box center [1440, 467] width 197 height 18
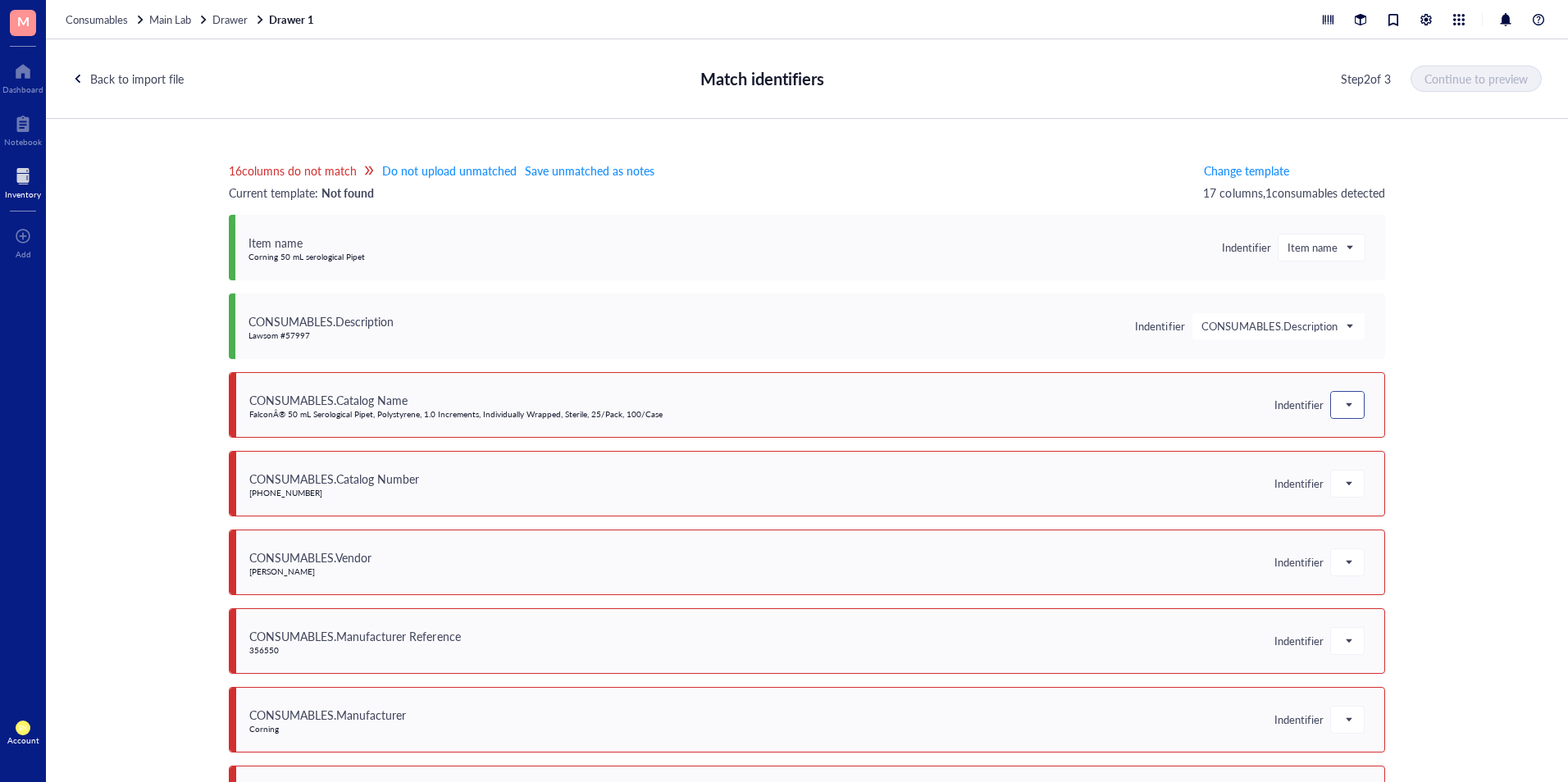
click at [1352, 409] on div at bounding box center [1347, 406] width 33 height 27
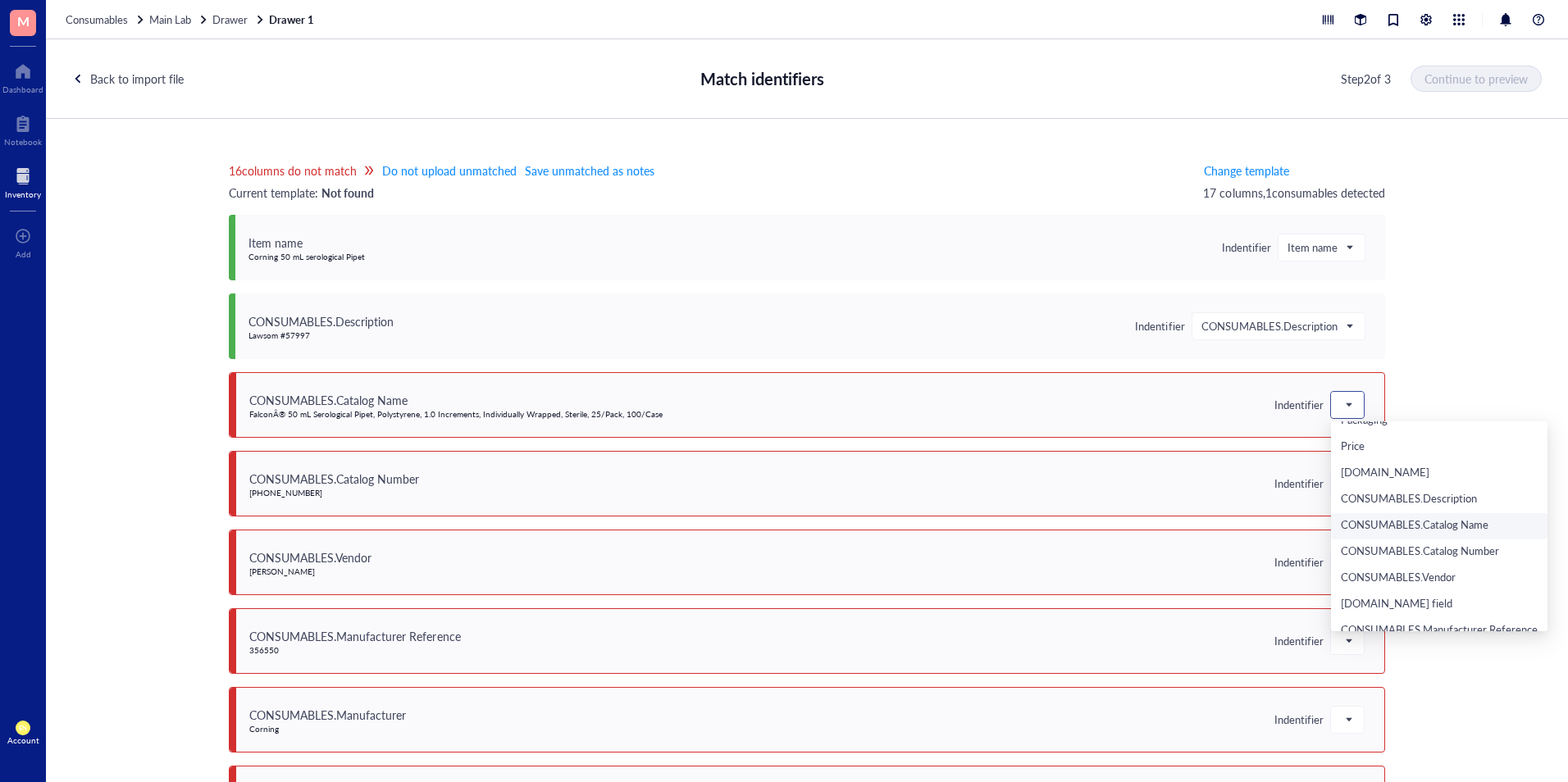
click at [1399, 526] on div "CONSUMABLES.Catalog Name" at bounding box center [1440, 526] width 197 height 18
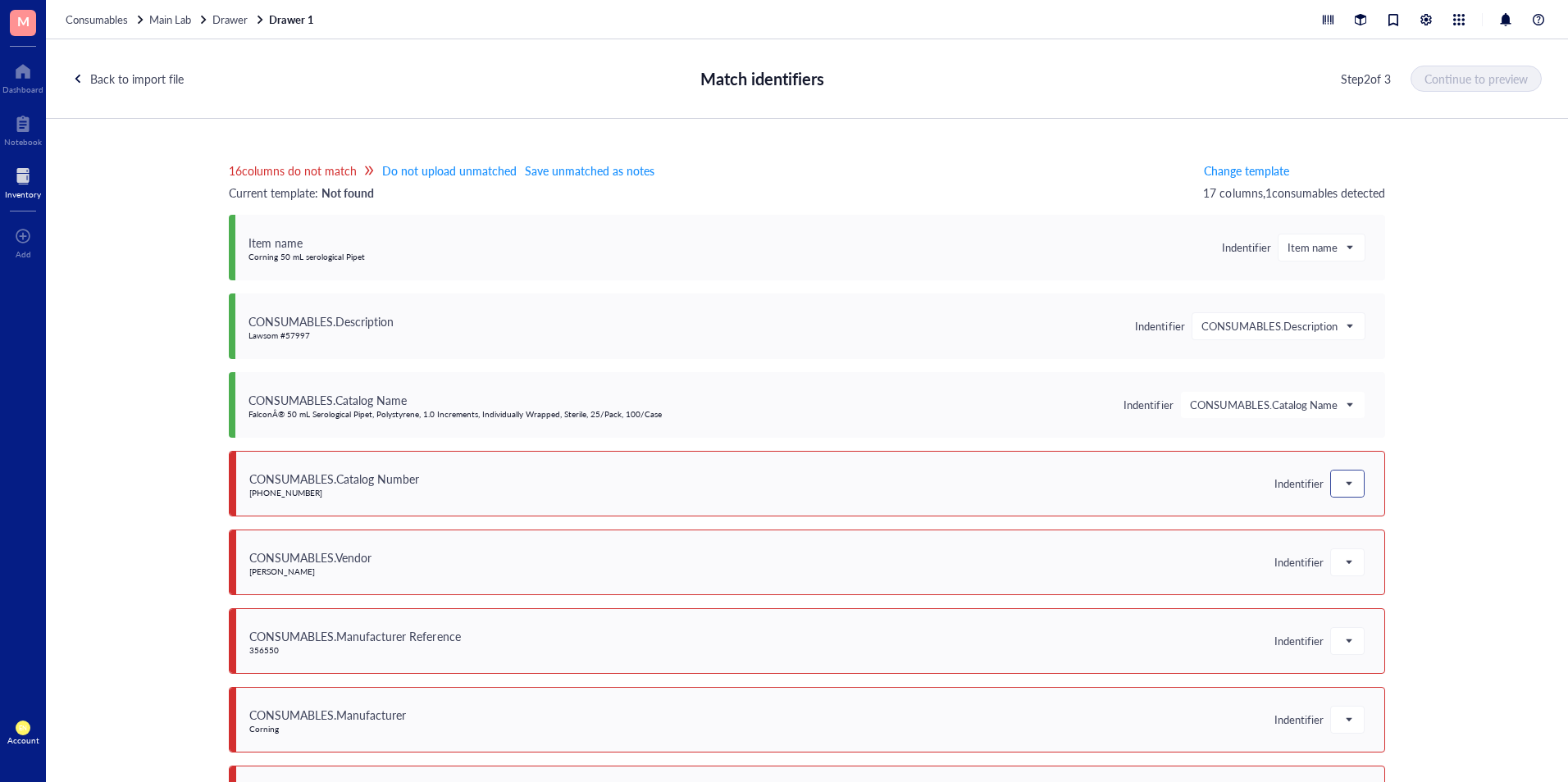
click at [1347, 493] on span at bounding box center [1348, 483] width 15 height 25
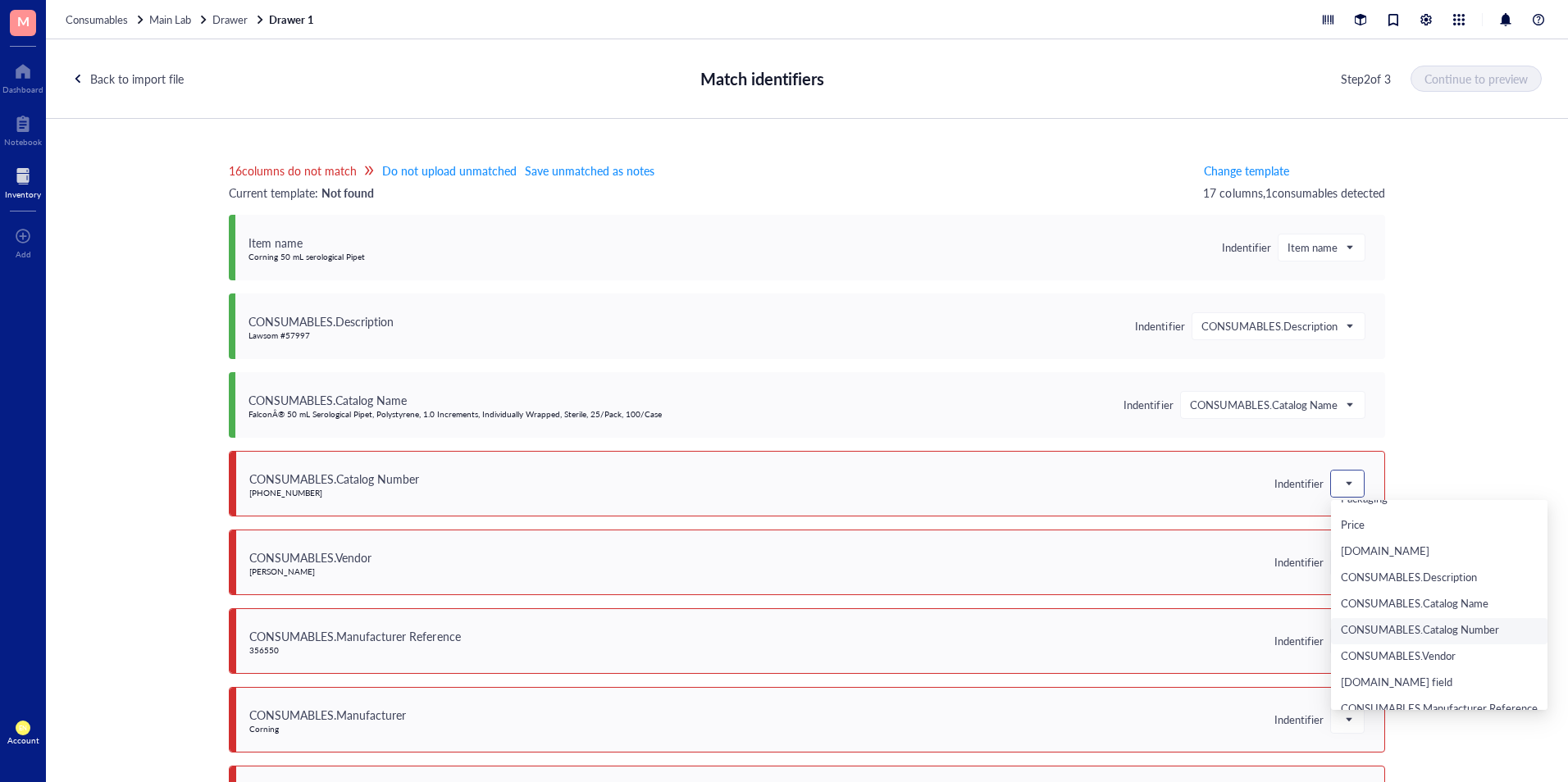
click at [1390, 626] on div "CONSUMABLES.Catalog Number" at bounding box center [1440, 631] width 197 height 18
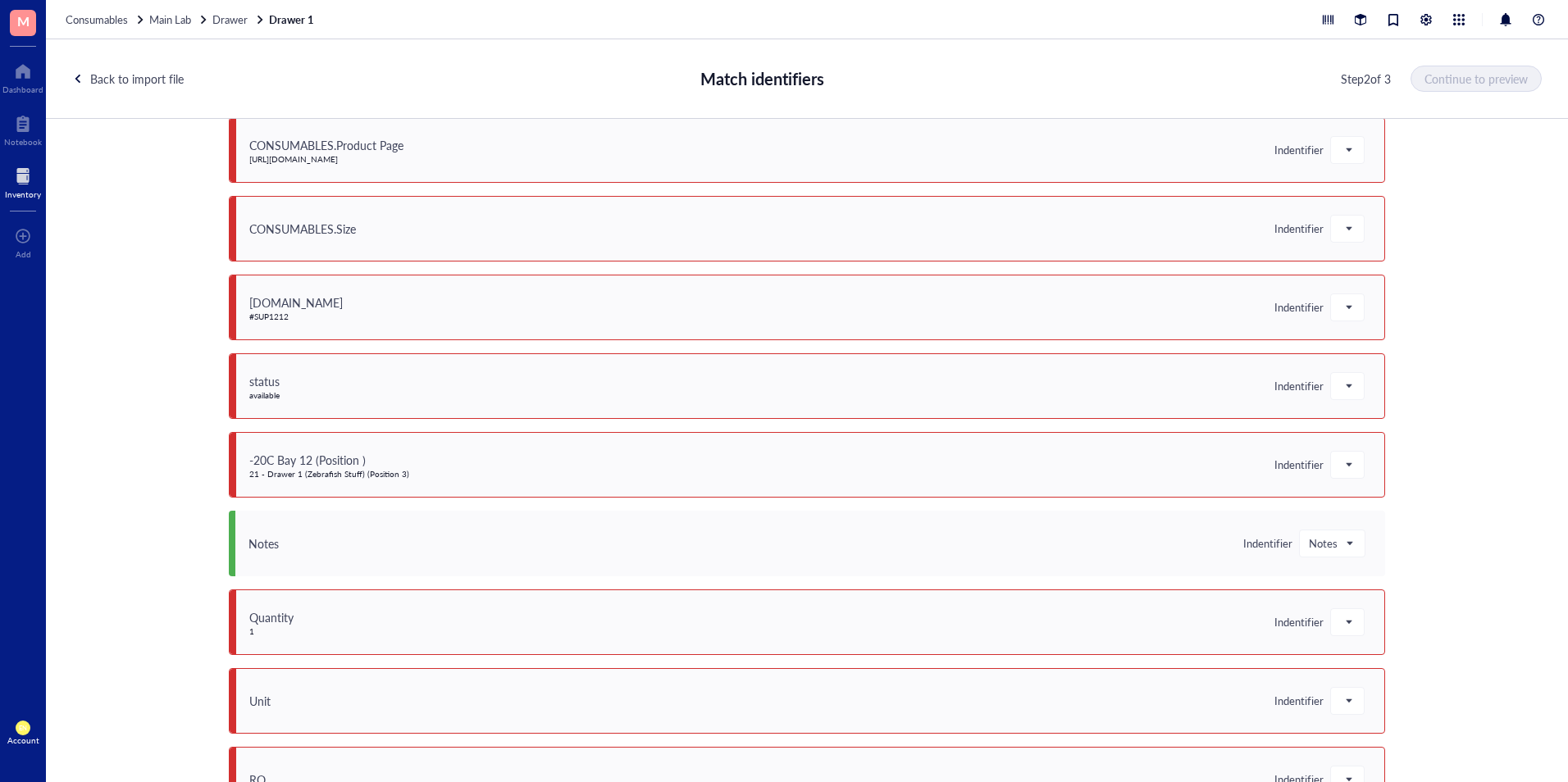
scroll to position [775, 0]
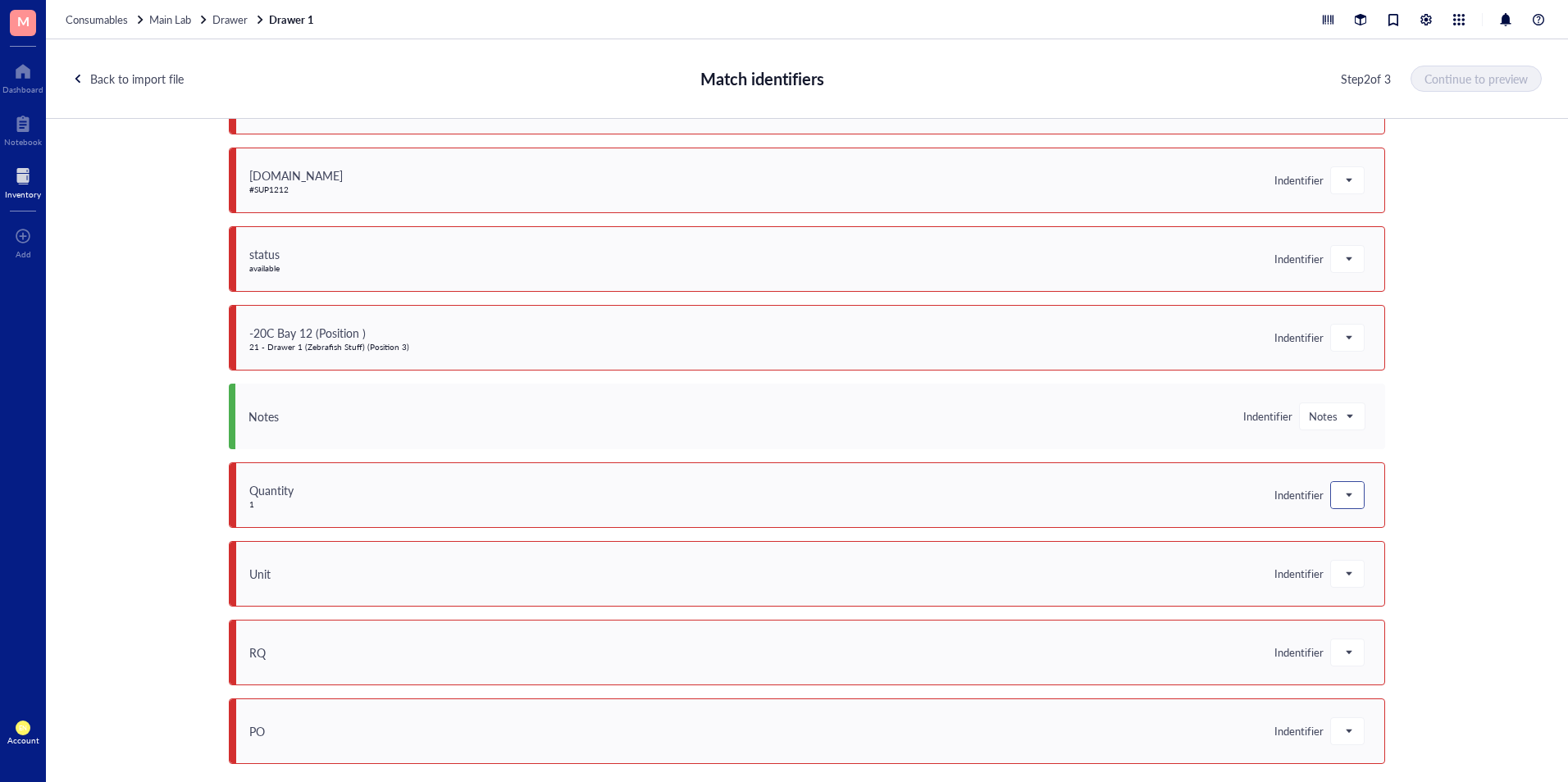
click at [1358, 497] on div at bounding box center [1347, 496] width 33 height 27
click at [1455, 452] on div "16 columns do not match Do not upload unmatched Save unmatched as notes Current…" at bounding box center [807, 461] width 1522 height 684
click at [1354, 573] on div at bounding box center [1347, 574] width 33 height 27
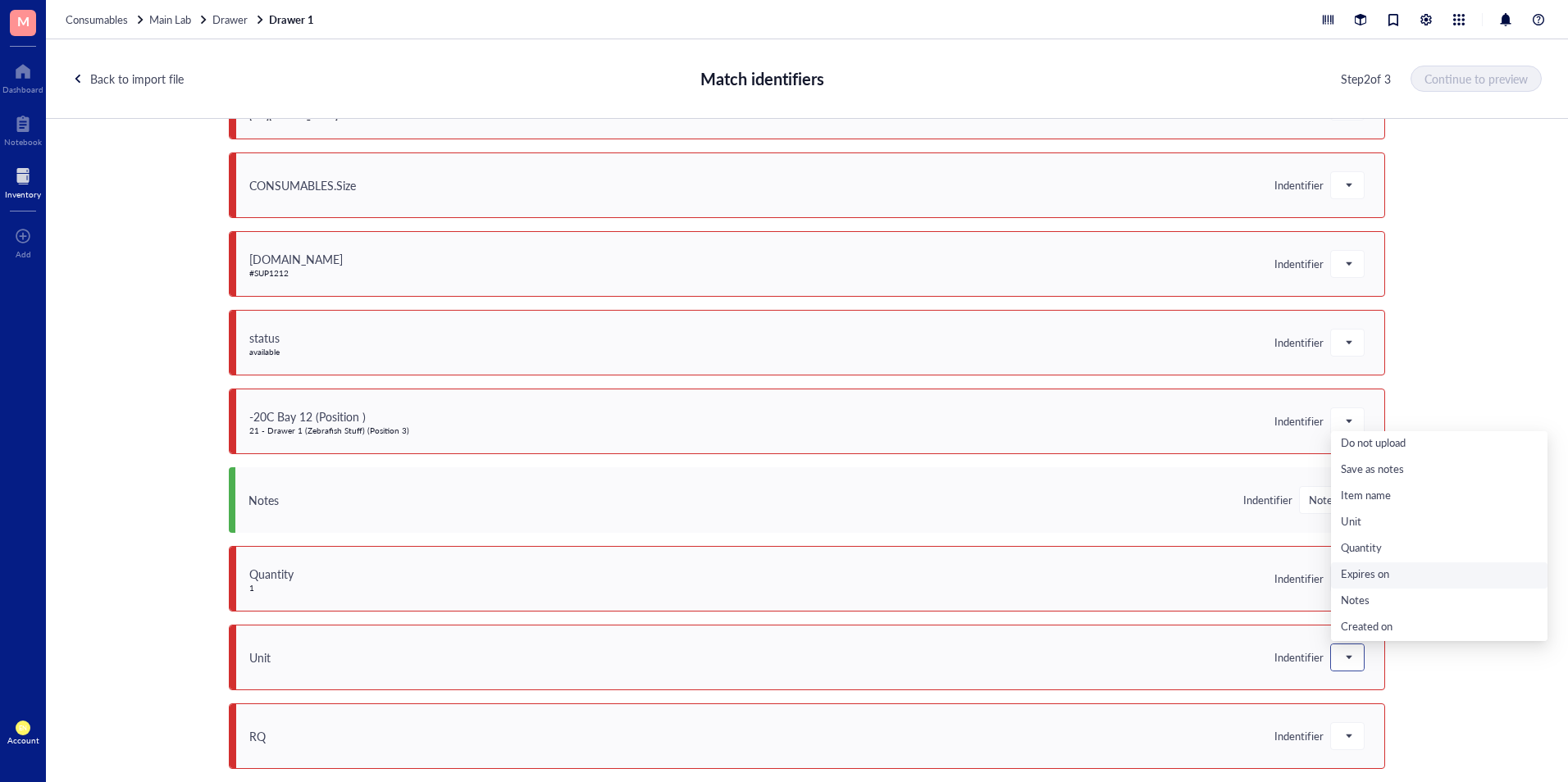
scroll to position [694, 0]
click at [1465, 348] on div "16 columns do not match Do not upload unmatched Save unmatched as notes Current…" at bounding box center [807, 461] width 1522 height 684
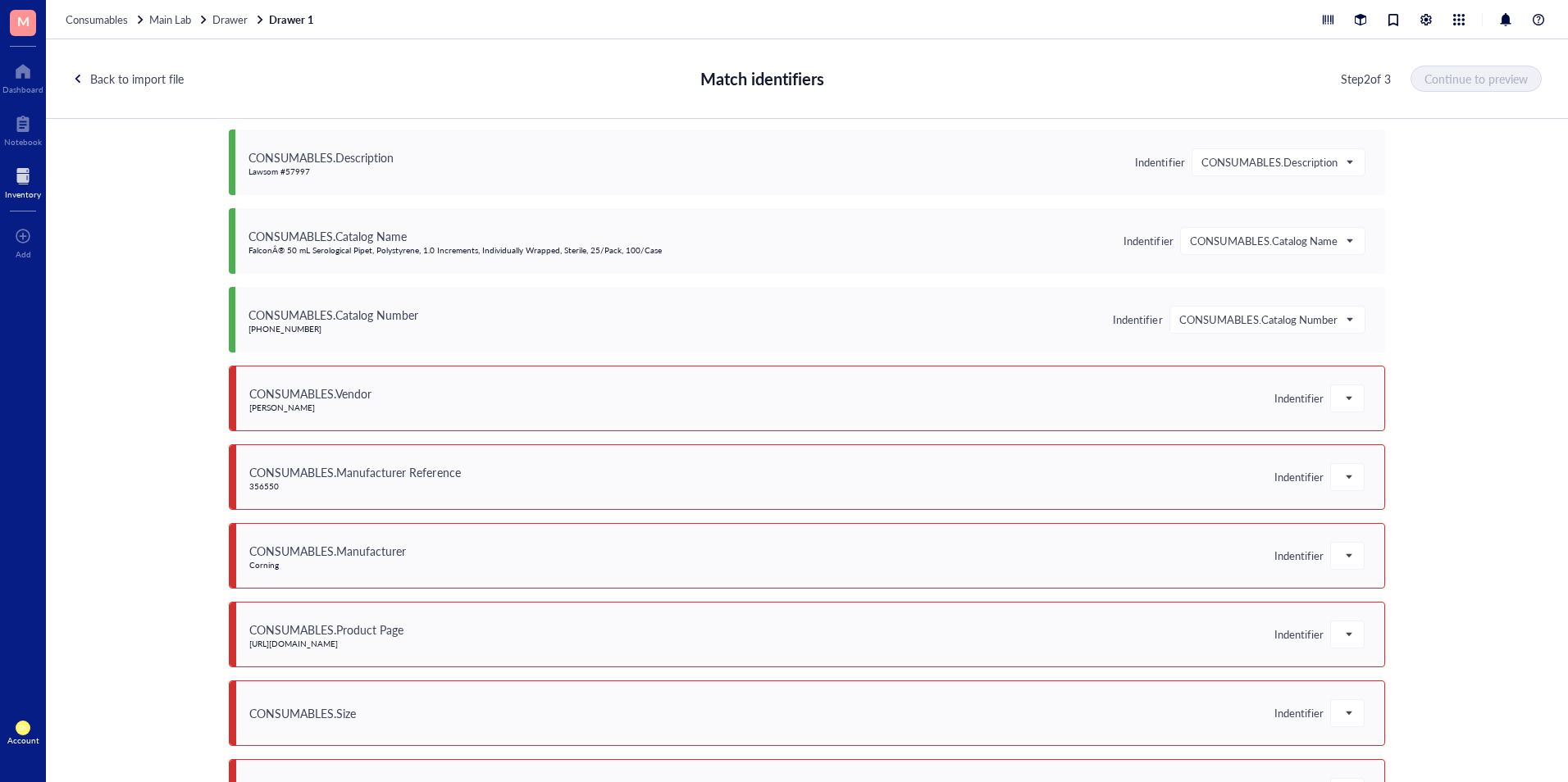
scroll to position [0, 0]
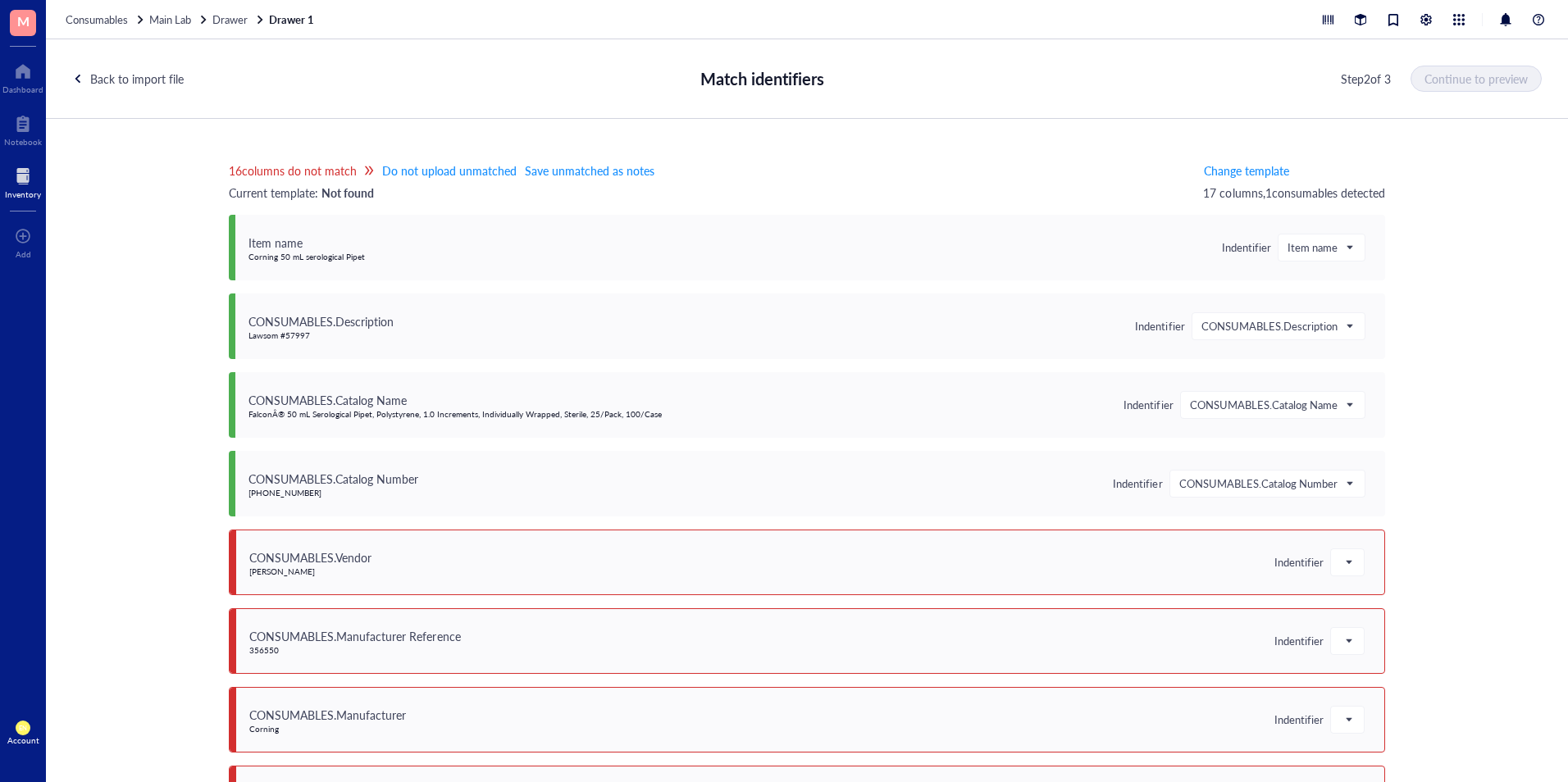
click at [119, 74] on div "Back to import file" at bounding box center [137, 79] width 94 height 18
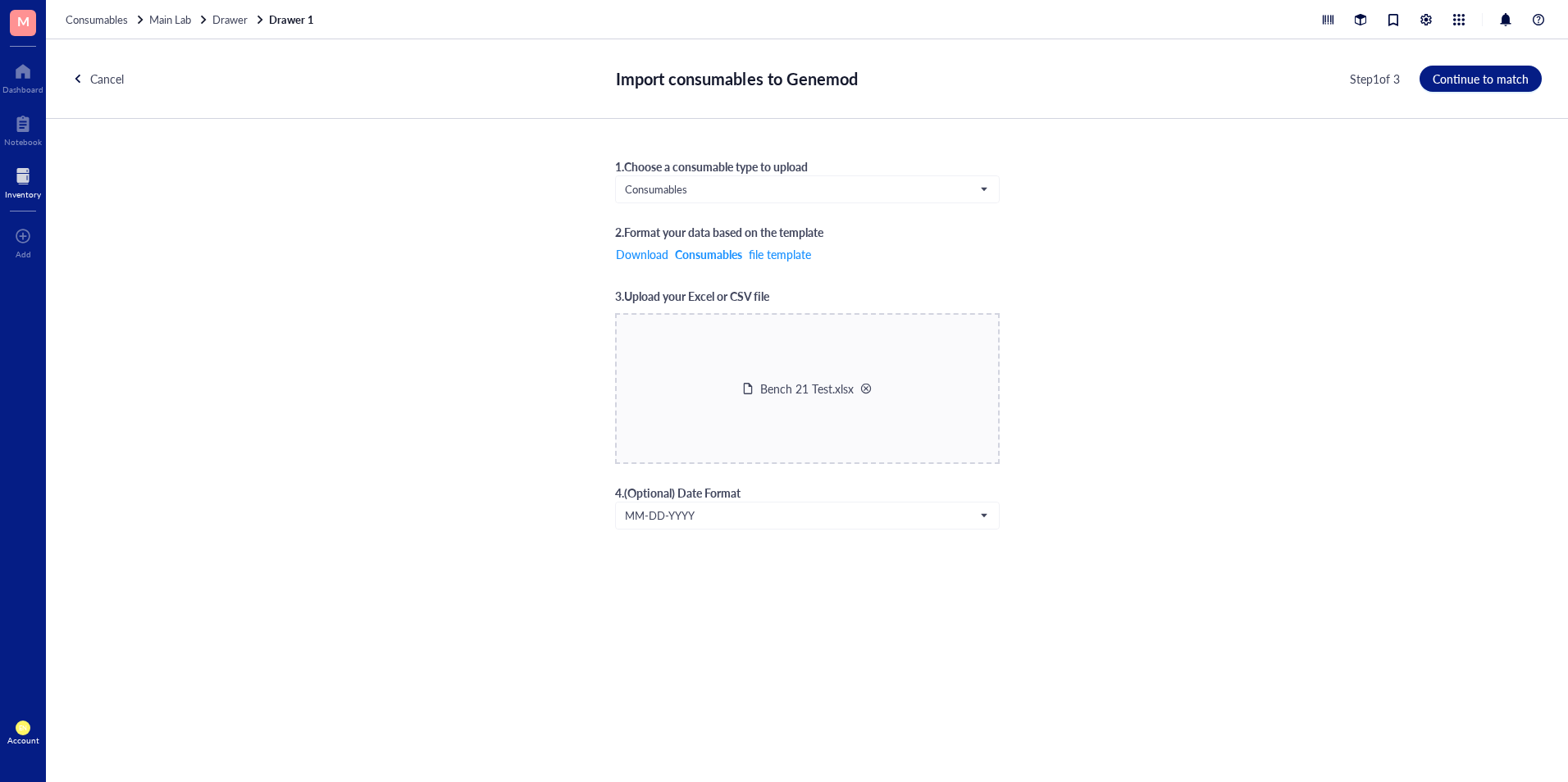
click at [863, 388] on div at bounding box center [866, 389] width 11 height 11
click at [834, 398] on span "Choose a file" at bounding box center [808, 404] width 64 height 13
click at [1459, 77] on span "Continue to match" at bounding box center [1480, 79] width 96 height 13
